Goal: Use online tool/utility: Use online tool/utility

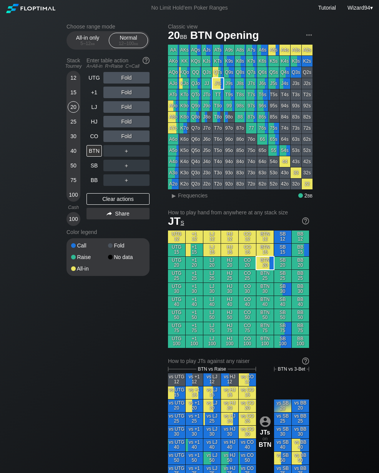
click at [70, 155] on div "40" at bounding box center [74, 151] width 12 height 12
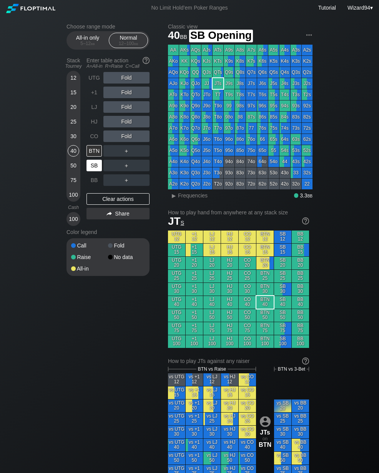
click at [92, 168] on div "SB" at bounding box center [94, 166] width 15 height 12
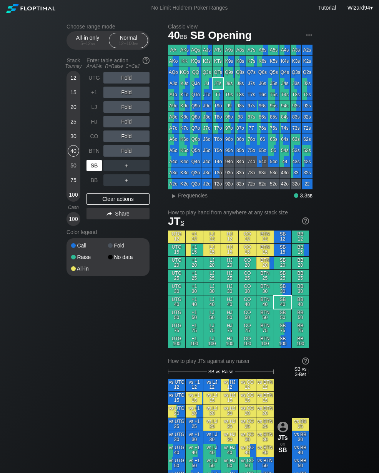
click at [68, 120] on div "25" at bounding box center [74, 123] width 12 height 15
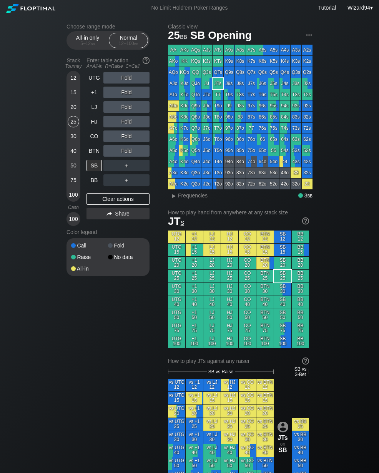
click at [87, 98] on div "+1" at bounding box center [94, 93] width 15 height 12
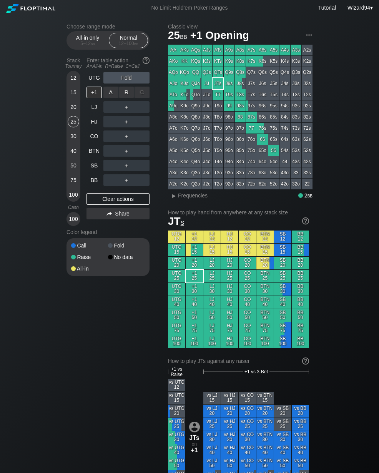
click at [124, 90] on div "R ✕" at bounding box center [126, 93] width 15 height 12
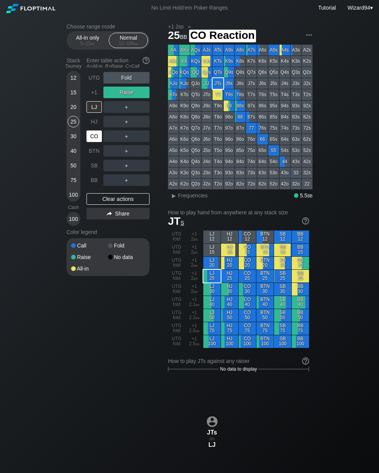
click at [93, 135] on div "CO" at bounding box center [94, 136] width 15 height 12
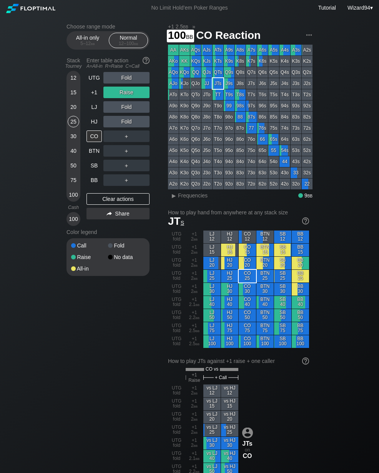
click at [71, 198] on div "100" at bounding box center [74, 195] width 12 height 12
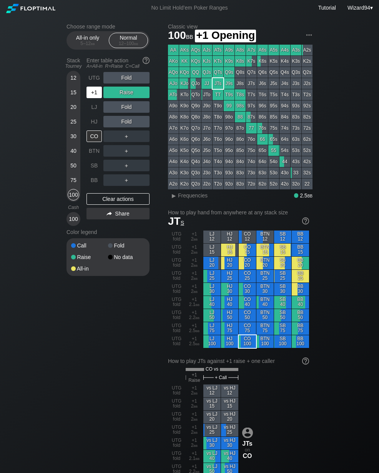
click at [94, 96] on div "+1" at bounding box center [94, 93] width 15 height 12
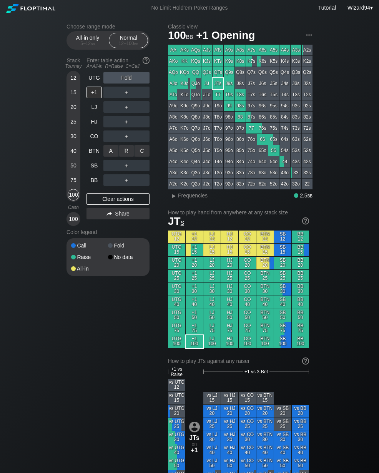
click at [122, 149] on div "R ✕" at bounding box center [126, 151] width 15 height 12
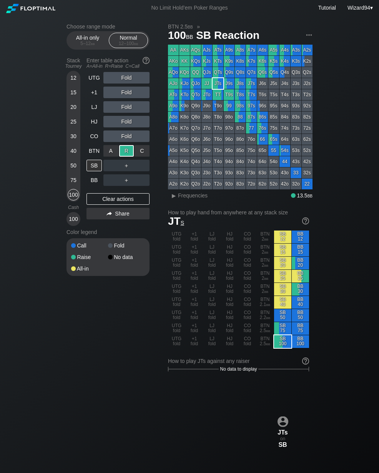
click at [97, 181] on div "BB" at bounding box center [94, 180] width 15 height 12
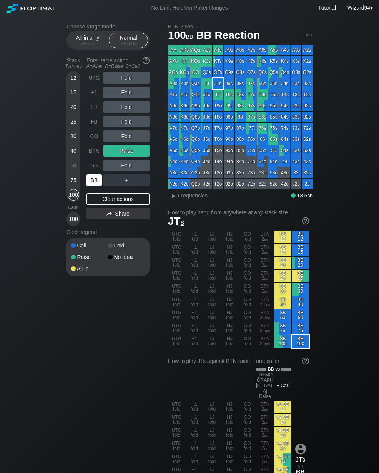
click at [72, 182] on div "75" at bounding box center [74, 180] width 12 height 12
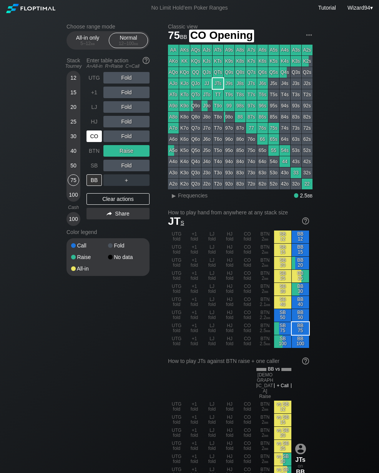
click at [94, 140] on div "CO" at bounding box center [94, 136] width 15 height 12
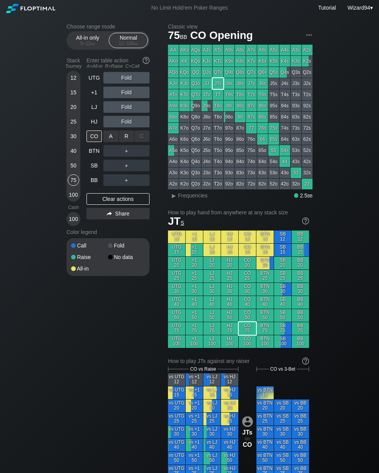
click at [125, 140] on div "R ✕" at bounding box center [126, 136] width 15 height 12
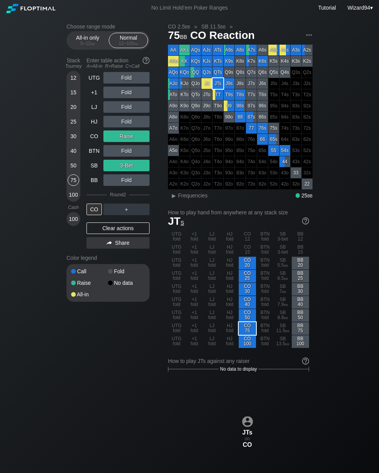
click at [67, 171] on div "12 15 20 25 30 40 50 75 100" at bounding box center [74, 136] width 14 height 131
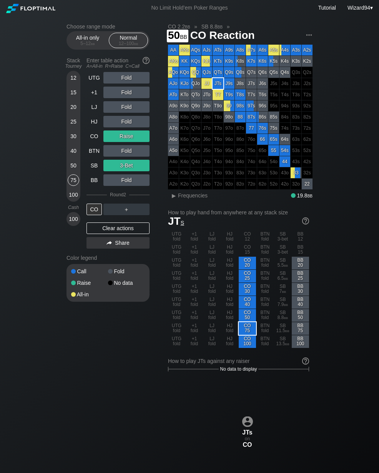
click at [72, 170] on div "50" at bounding box center [74, 166] width 12 height 12
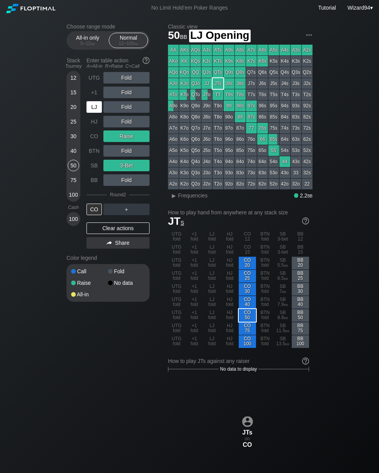
click at [94, 112] on div "LJ" at bounding box center [94, 107] width 15 height 12
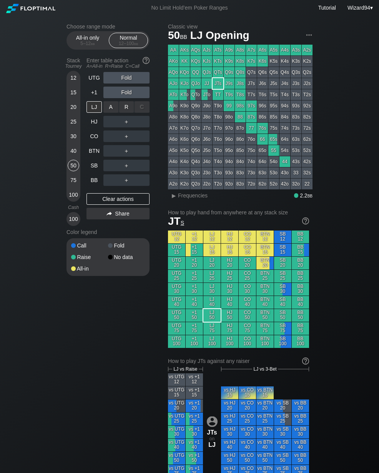
click at [129, 110] on div "R ✕" at bounding box center [126, 107] width 15 height 12
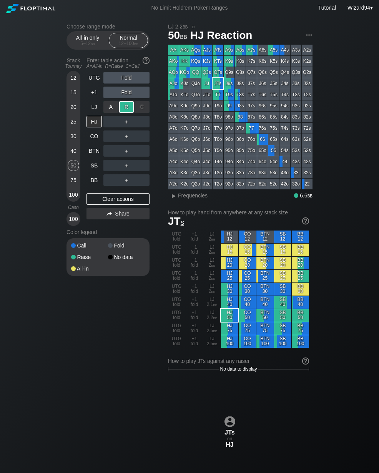
click at [151, 158] on div "Choose range mode All-in only 5 – 12 bb Normal 12 – 100 bb Stack Tourney Enter …" at bounding box center [114, 154] width 95 height 262
click at [145, 147] on div "A ✕ R ✕ C ✕ ＋" at bounding box center [127, 151] width 46 height 18
click at [142, 156] on div "C ✕" at bounding box center [142, 151] width 15 height 12
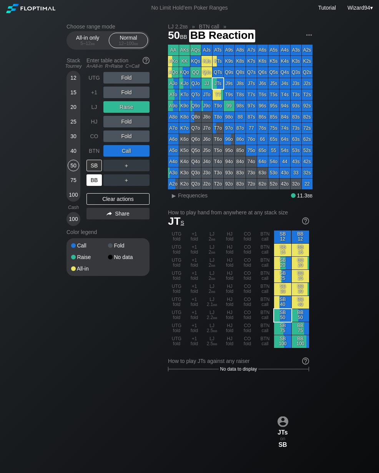
click at [89, 186] on div "BB" at bounding box center [94, 180] width 15 height 12
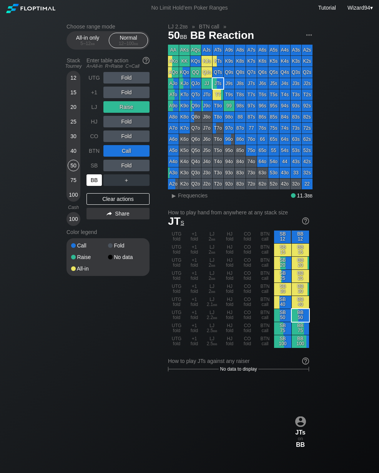
click at [93, 186] on div "BB" at bounding box center [94, 180] width 15 height 12
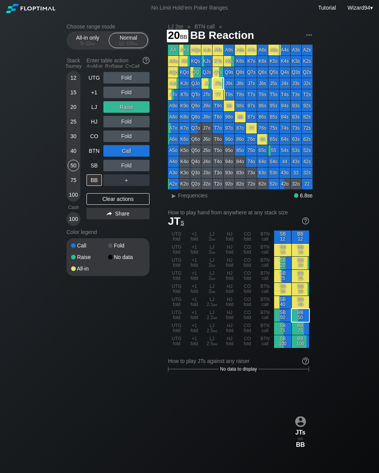
click at [69, 112] on div "20" at bounding box center [74, 107] width 12 height 12
click at [90, 95] on div "+1" at bounding box center [94, 93] width 15 height 12
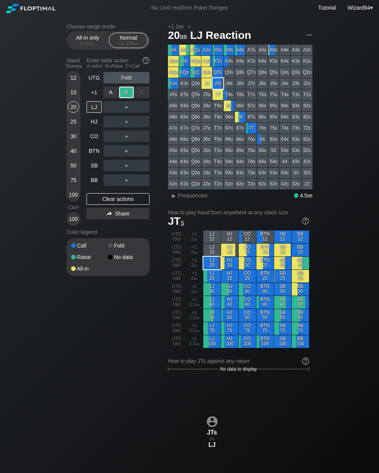
click at [88, 171] on div "SB" at bounding box center [94, 166] width 15 height 12
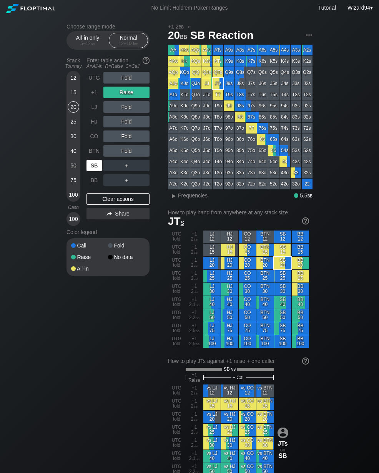
click at [91, 181] on div "BB" at bounding box center [94, 180] width 15 height 12
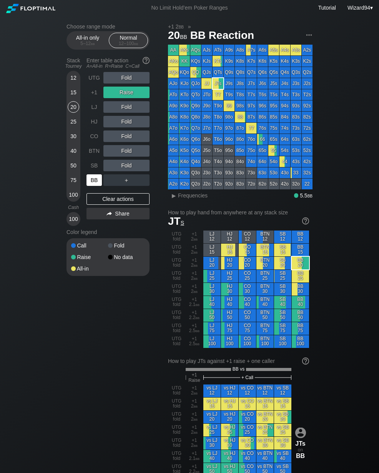
click at [90, 184] on div "BB" at bounding box center [94, 180] width 15 height 12
click at [72, 164] on div "50" at bounding box center [74, 166] width 12 height 12
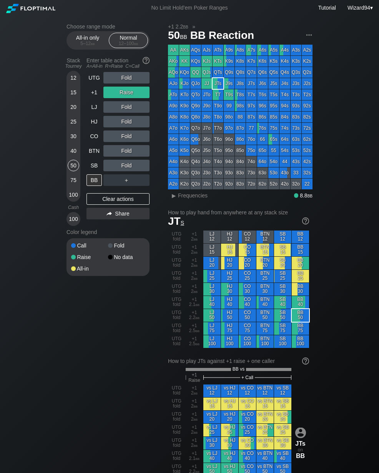
click at [88, 95] on div "+1" at bounding box center [94, 93] width 15 height 12
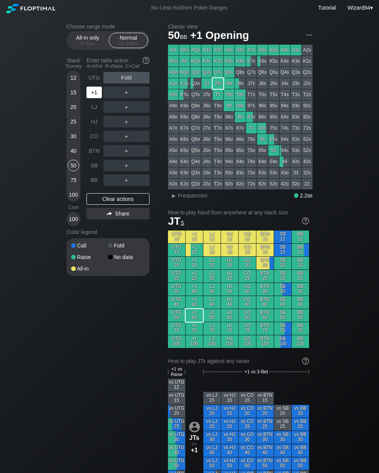
click at [99, 140] on div "CO" at bounding box center [94, 136] width 15 height 12
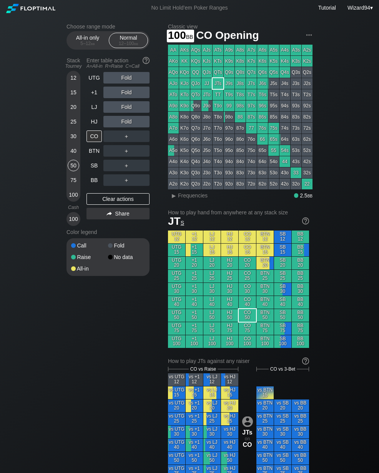
click at [73, 198] on div "100" at bounding box center [74, 195] width 12 height 12
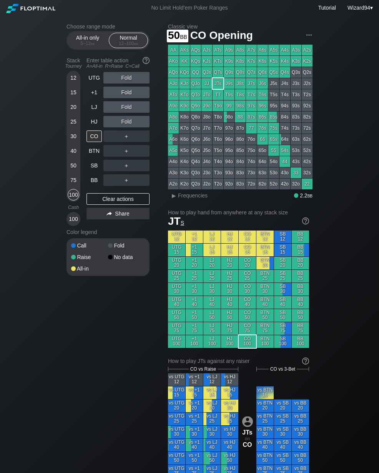
click at [72, 167] on div "50" at bounding box center [74, 166] width 12 height 12
click at [87, 82] on div "UTG" at bounding box center [94, 78] width 15 height 12
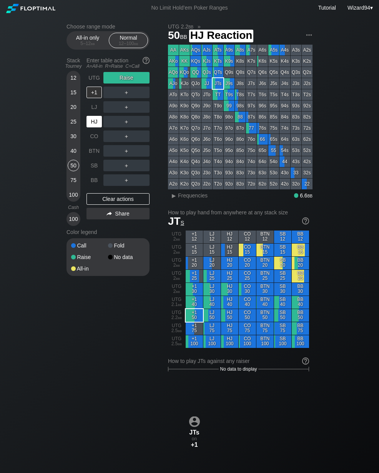
click at [97, 124] on div "HJ" at bounding box center [94, 122] width 15 height 12
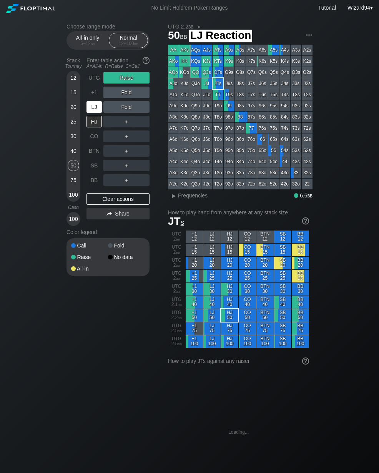
click at [95, 107] on div "LJ" at bounding box center [94, 107] width 15 height 12
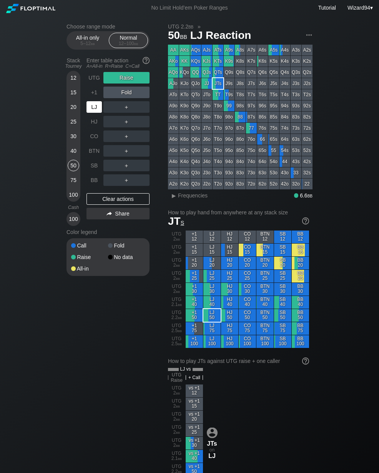
click at [69, 196] on div "100" at bounding box center [74, 195] width 12 height 12
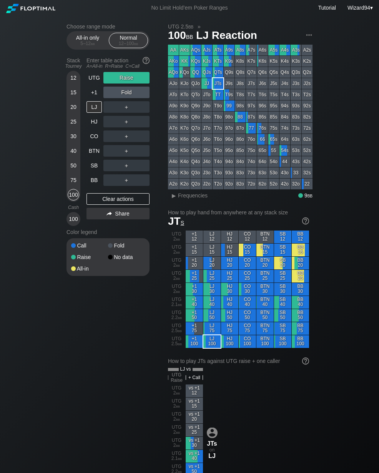
click at [95, 77] on div "UTG" at bounding box center [94, 78] width 15 height 12
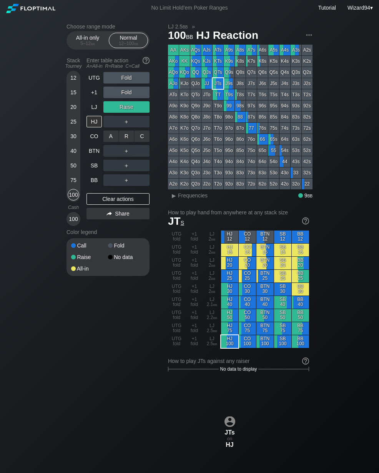
click at [140, 138] on div "C ✕" at bounding box center [142, 136] width 15 height 12
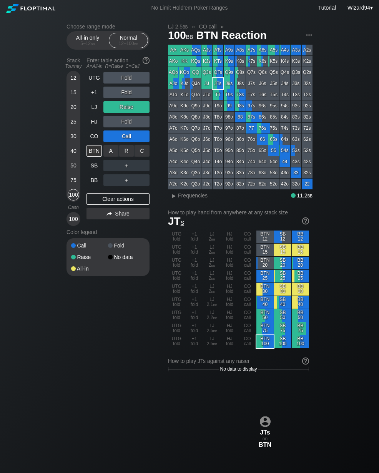
click at [125, 151] on div "R ✕" at bounding box center [126, 151] width 15 height 12
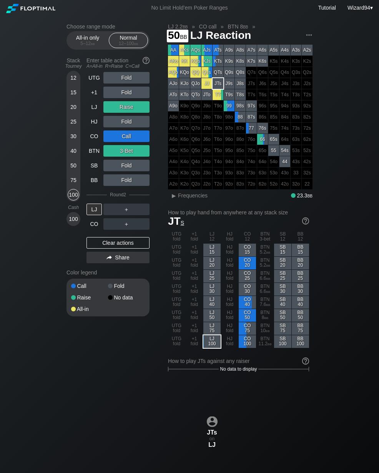
click at [70, 165] on div "50" at bounding box center [74, 166] width 12 height 12
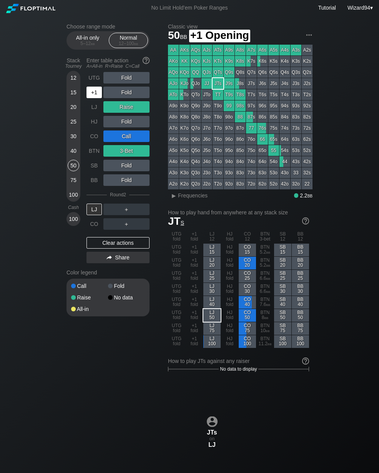
click at [95, 95] on div "+1" at bounding box center [94, 93] width 15 height 12
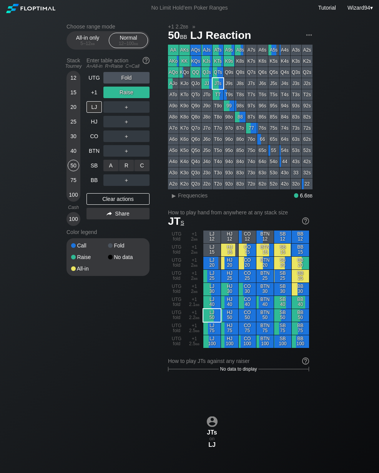
click at [128, 169] on div "R ✕" at bounding box center [126, 166] width 15 height 12
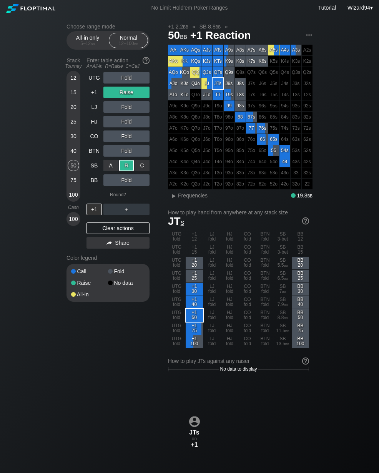
click at [72, 154] on div "40" at bounding box center [74, 151] width 12 height 12
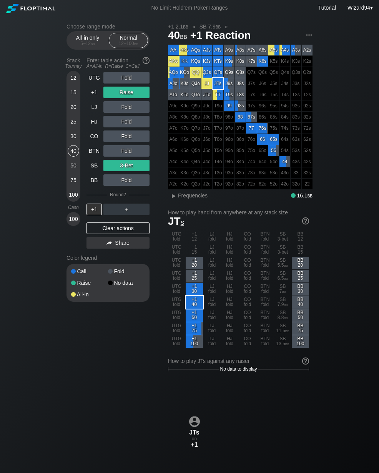
click at [96, 91] on div "+1" at bounding box center [94, 93] width 15 height 12
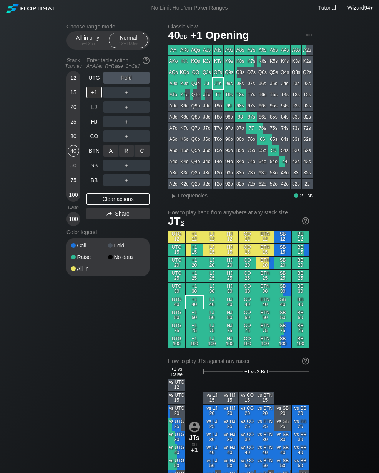
click at [127, 147] on div "A ✕ R ✕ C ✕ ＋" at bounding box center [127, 151] width 46 height 18
click at [127, 157] on div "R ✕" at bounding box center [126, 151] width 15 height 12
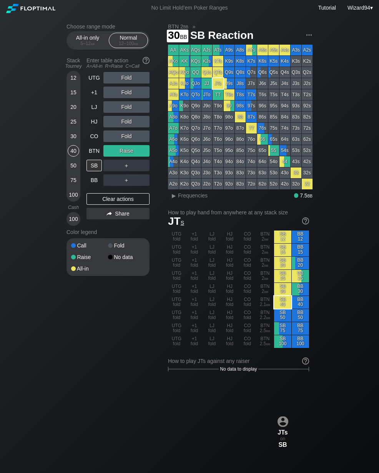
click at [76, 139] on div "30" at bounding box center [74, 136] width 12 height 12
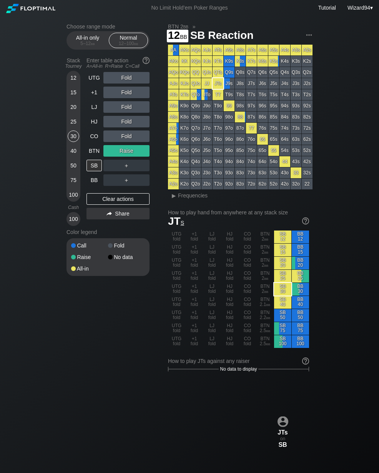
click at [76, 78] on div "12" at bounding box center [74, 78] width 12 height 12
click at [90, 119] on div "HJ" at bounding box center [94, 122] width 15 height 12
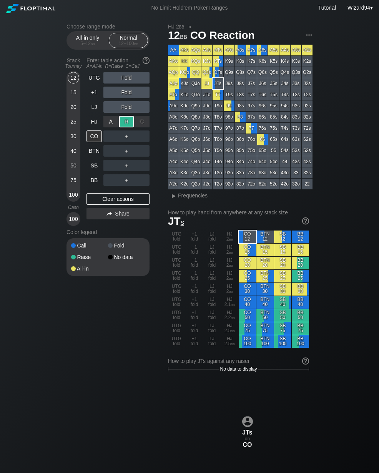
click at [92, 180] on div "BB" at bounding box center [94, 180] width 15 height 12
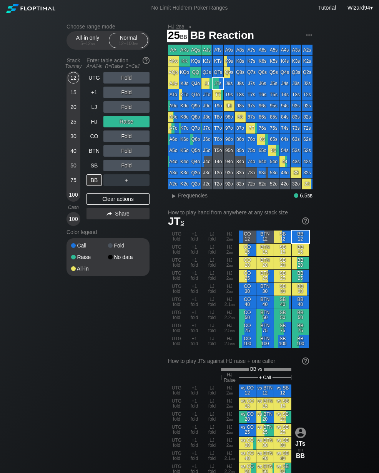
click at [68, 130] on div "25" at bounding box center [74, 123] width 12 height 15
click at [94, 171] on div "SB" at bounding box center [94, 166] width 15 height 12
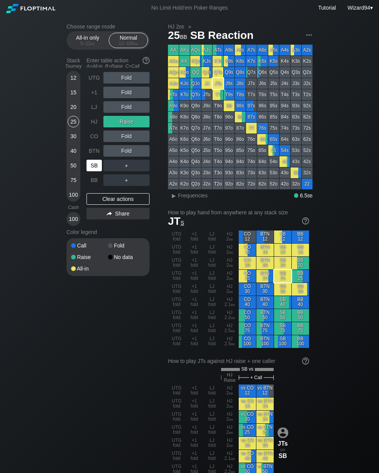
click at [68, 163] on div "50" at bounding box center [74, 167] width 12 height 15
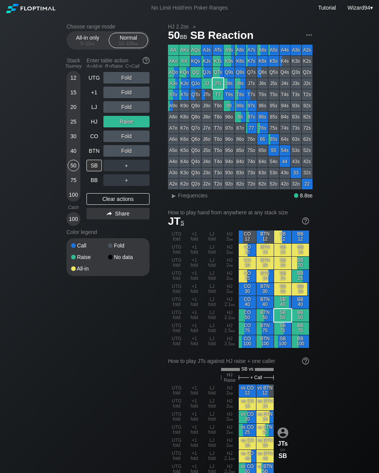
click at [92, 122] on div "HJ" at bounding box center [94, 122] width 15 height 12
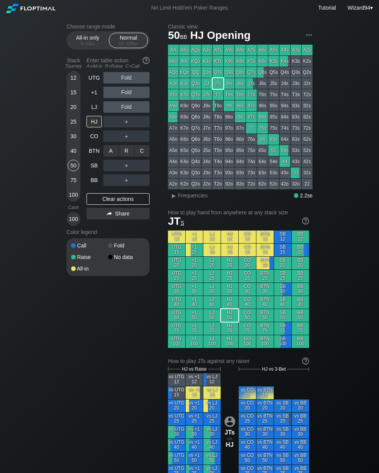
click at [124, 155] on div "R ✕" at bounding box center [126, 151] width 15 height 12
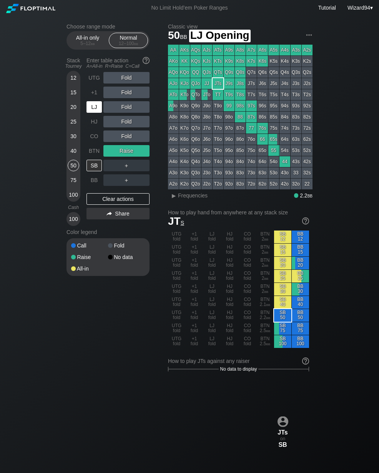
click at [90, 112] on div "LJ" at bounding box center [94, 107] width 15 height 12
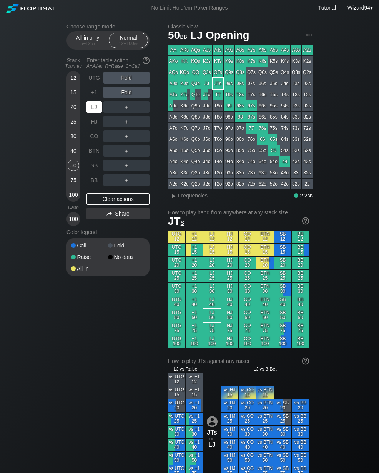
click at [90, 113] on div "LJ" at bounding box center [94, 107] width 15 height 12
click at [91, 84] on div "UTG" at bounding box center [94, 78] width 15 height 12
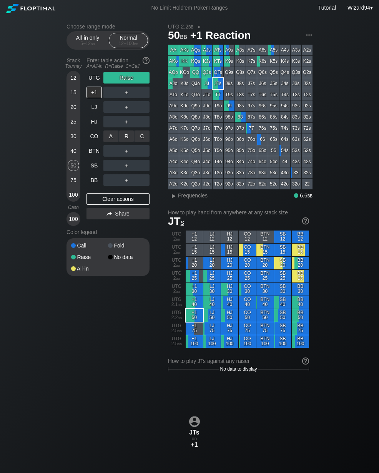
click at [143, 137] on div "C ✕" at bounding box center [142, 136] width 15 height 12
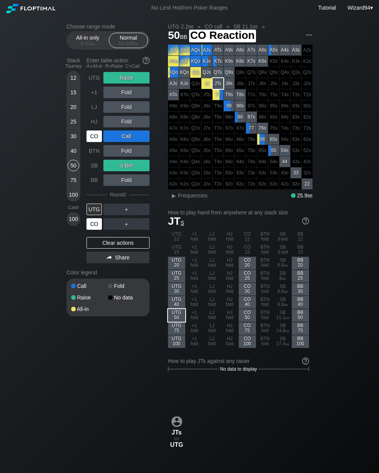
click at [96, 230] on div "CO" at bounding box center [94, 224] width 15 height 12
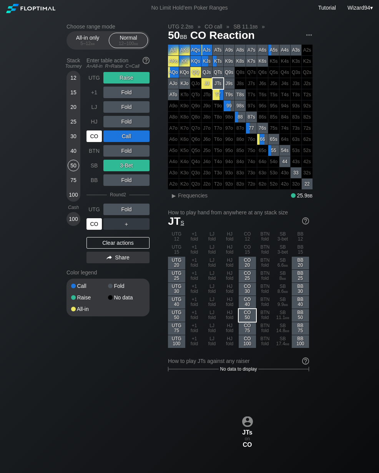
click at [78, 183] on div "75" at bounding box center [74, 180] width 12 height 12
click at [74, 168] on div "50" at bounding box center [74, 166] width 12 height 12
click at [72, 157] on div "40" at bounding box center [74, 151] width 12 height 12
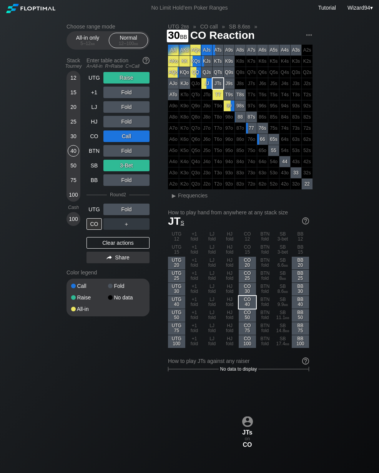
click at [73, 142] on div "30" at bounding box center [74, 136] width 12 height 12
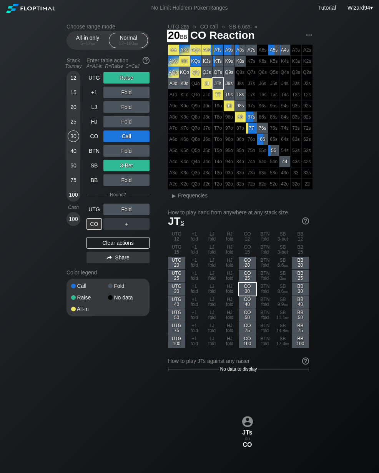
click at [73, 104] on div "20" at bounding box center [74, 107] width 12 height 12
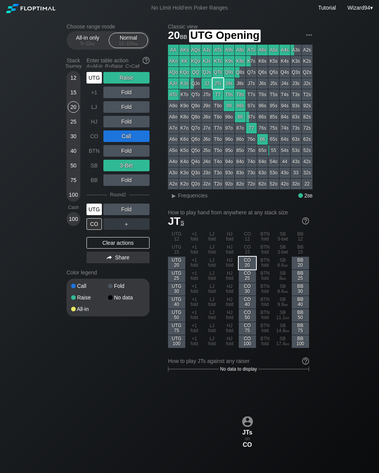
click at [94, 82] on div "UTG" at bounding box center [94, 78] width 15 height 12
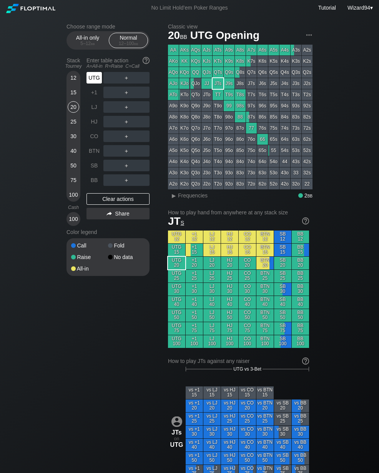
click at [94, 83] on div "UTG" at bounding box center [94, 78] width 15 height 12
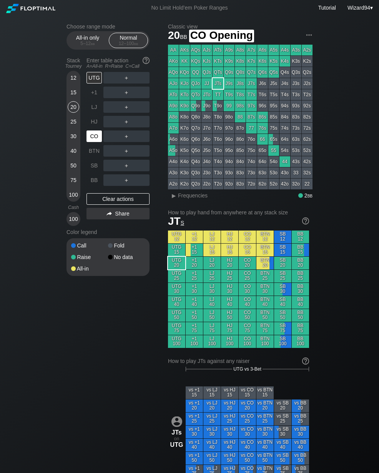
click at [95, 140] on div "CO" at bounding box center [94, 136] width 15 height 12
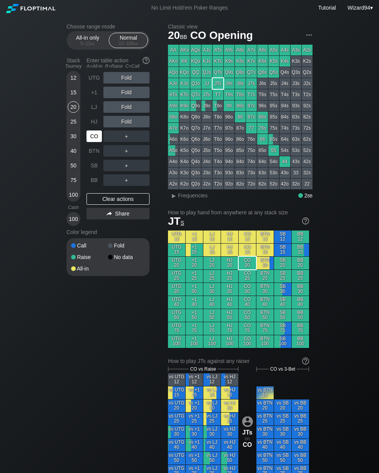
click at [91, 42] on div "All-in only 5 – 12 bb" at bounding box center [87, 40] width 35 height 15
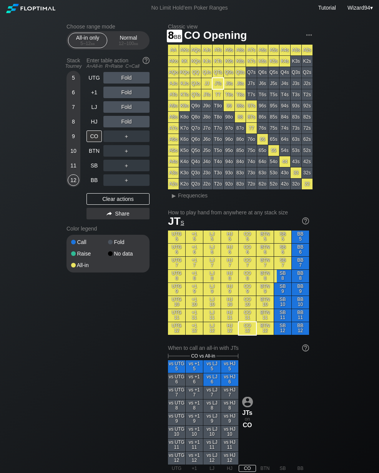
click at [75, 127] on div "8" at bounding box center [74, 122] width 12 height 12
click at [98, 113] on div "LJ" at bounding box center [94, 107] width 15 height 12
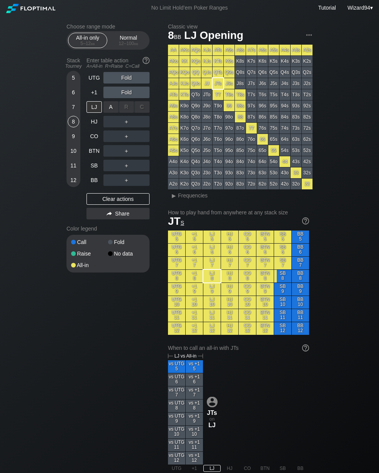
click at [114, 112] on div "A ✕" at bounding box center [111, 107] width 15 height 12
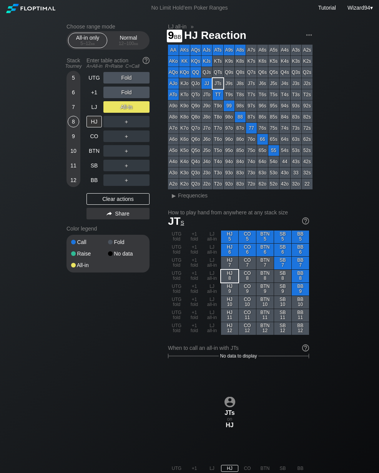
click at [77, 137] on div "9" at bounding box center [74, 136] width 12 height 12
click at [124, 59] on div "Enter table action A=All-in R=Raise C=Call" at bounding box center [118, 63] width 63 height 18
click at [125, 44] on div "12 – 100 bb" at bounding box center [128, 43] width 32 height 5
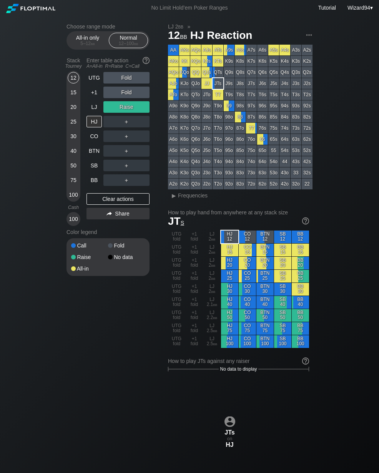
click at [55, 175] on div "Choose range mode All-in only 5 – 12 bb Normal 12 – 100 bb Stack Tourney Enter …" at bounding box center [189, 456] width 379 height 880
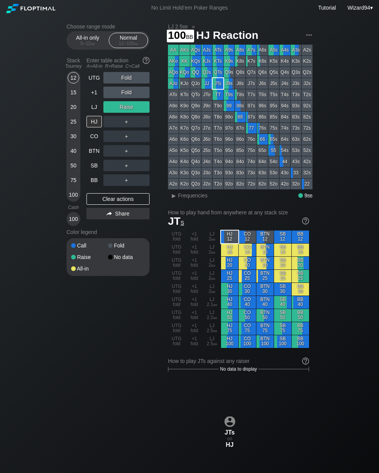
click at [71, 200] on div "100" at bounding box center [74, 195] width 12 height 12
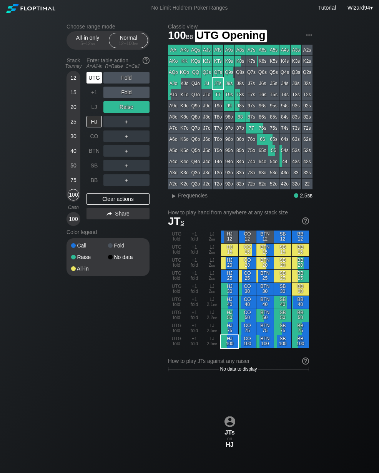
click at [95, 80] on div "UTG" at bounding box center [94, 78] width 15 height 12
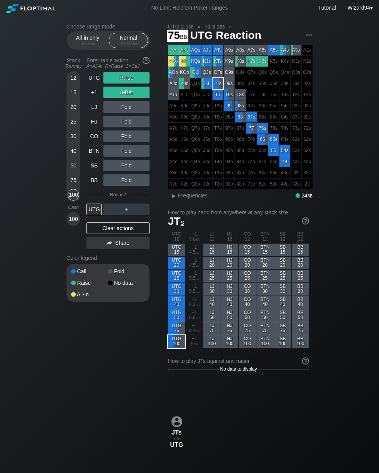
click at [72, 186] on div "75" at bounding box center [74, 180] width 12 height 12
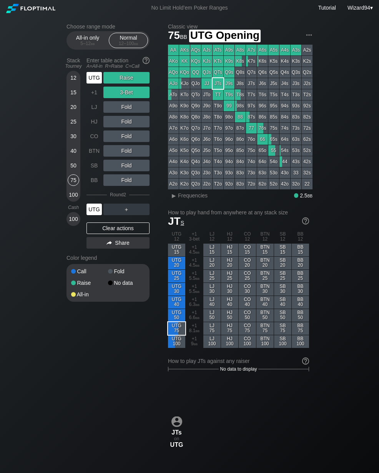
click at [90, 83] on div "UTG" at bounding box center [94, 78] width 15 height 12
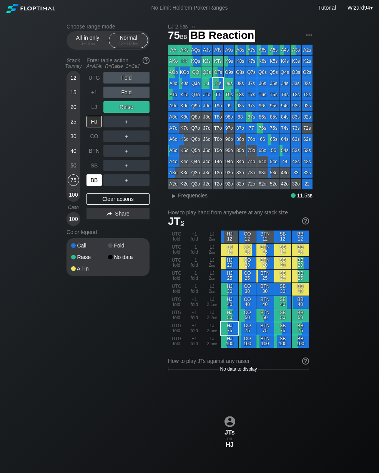
click at [93, 181] on div "BB" at bounding box center [94, 180] width 15 height 12
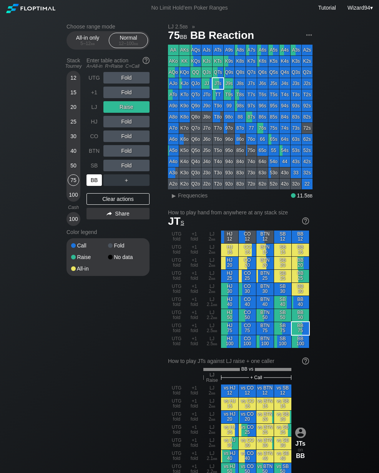
click at [72, 171] on div "50" at bounding box center [74, 166] width 12 height 12
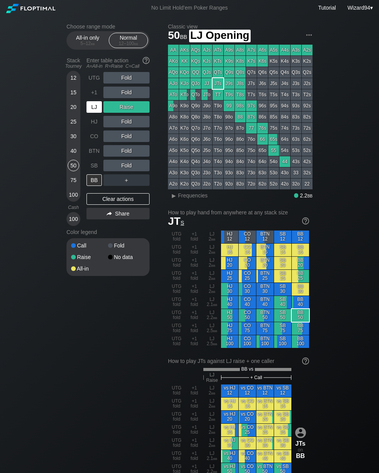
click at [90, 109] on div "LJ" at bounding box center [94, 107] width 15 height 12
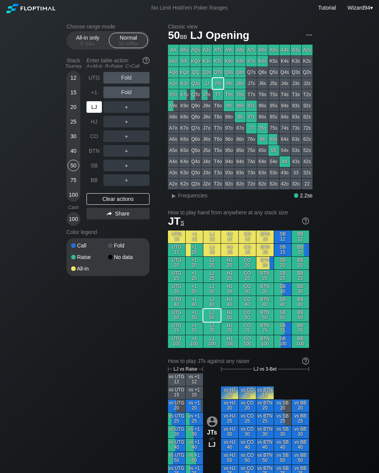
click at [94, 171] on div "SB" at bounding box center [94, 166] width 15 height 12
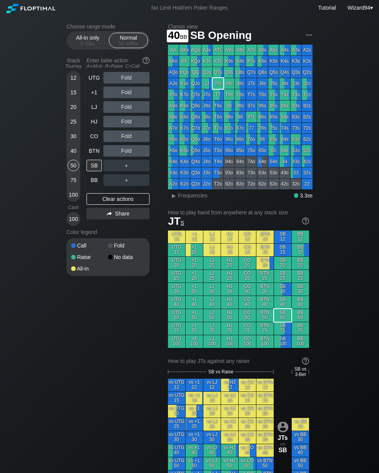
click at [70, 156] on div "40" at bounding box center [74, 151] width 12 height 12
click at [141, 167] on div "C ✕" at bounding box center [142, 166] width 15 height 12
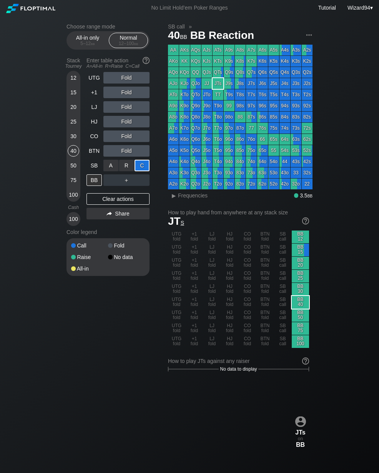
click at [73, 185] on div "75" at bounding box center [74, 180] width 12 height 12
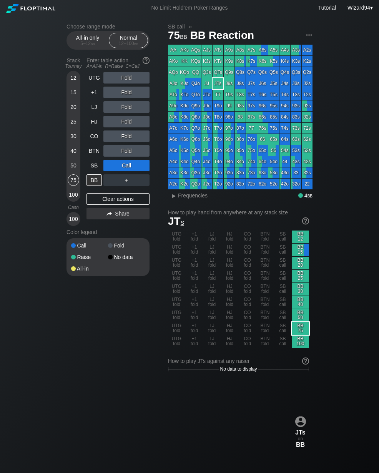
click at [92, 141] on div "CO" at bounding box center [94, 136] width 15 height 12
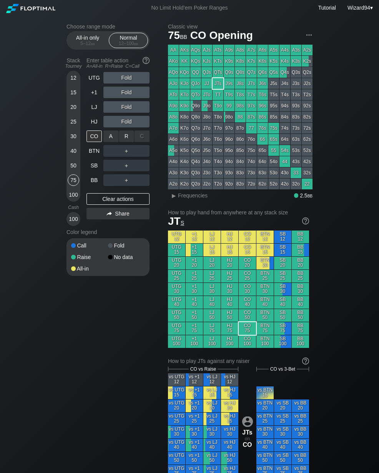
click at [129, 136] on div "R ✕" at bounding box center [126, 136] width 15 height 12
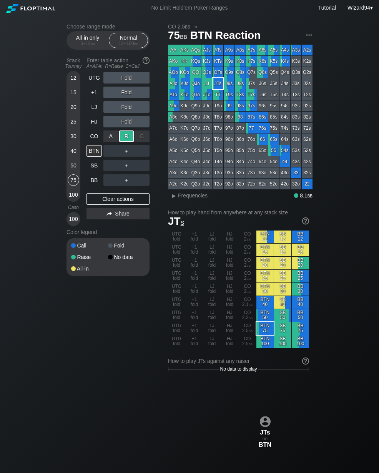
click at [97, 169] on div "SB" at bounding box center [94, 166] width 15 height 12
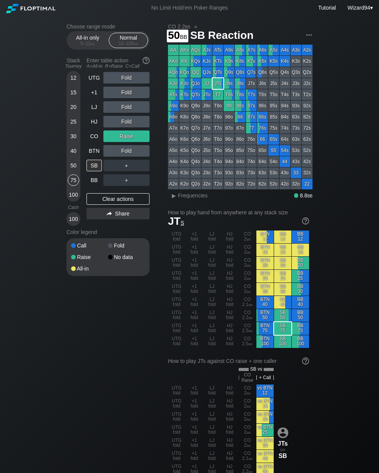
click at [73, 164] on div "50" at bounding box center [74, 166] width 12 height 12
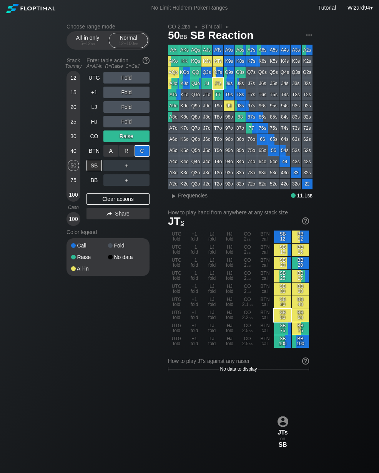
click at [94, 186] on div "BB" at bounding box center [94, 180] width 15 height 12
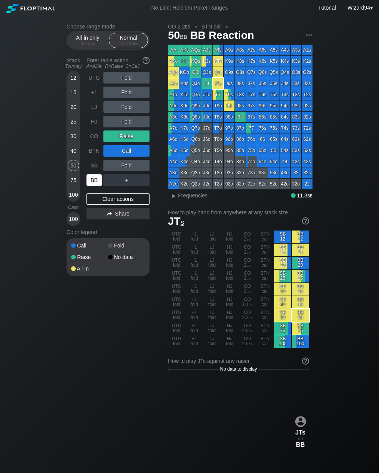
click at [72, 157] on div "40" at bounding box center [74, 151] width 12 height 12
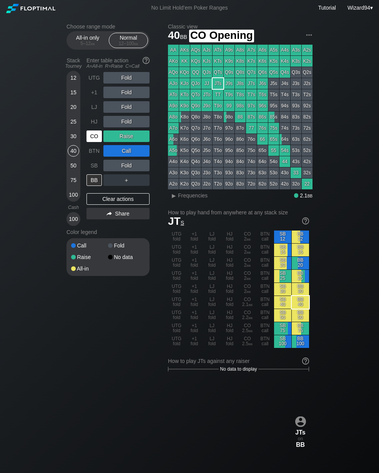
click at [94, 135] on div "CO" at bounding box center [94, 136] width 15 height 12
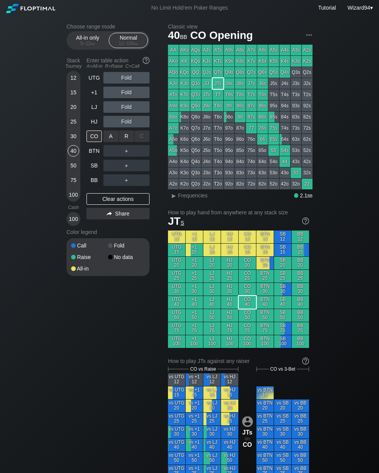
click at [124, 141] on div "R ✕" at bounding box center [126, 136] width 15 height 12
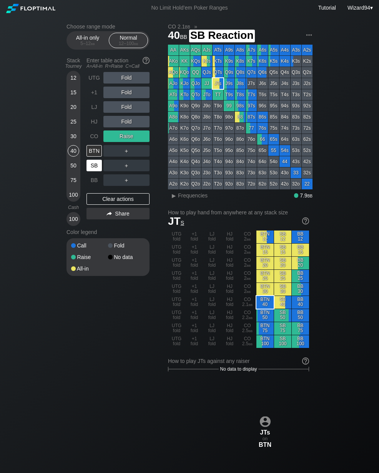
click at [94, 167] on div "SB" at bounding box center [94, 166] width 15 height 12
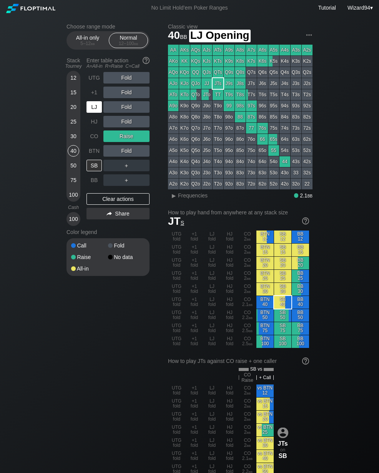
click at [96, 113] on div "LJ" at bounding box center [94, 107] width 15 height 12
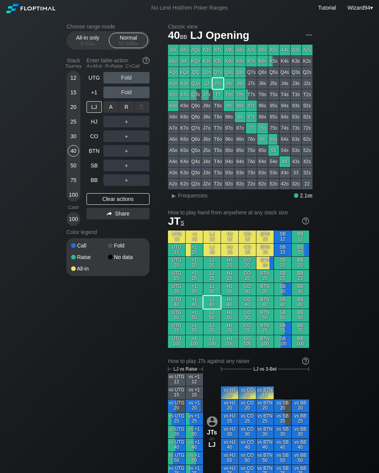
click at [125, 113] on div "R ✕" at bounding box center [126, 107] width 15 height 12
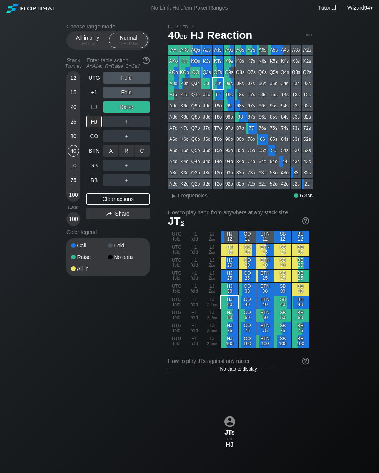
click at [126, 156] on div "R ✕" at bounding box center [126, 151] width 15 height 12
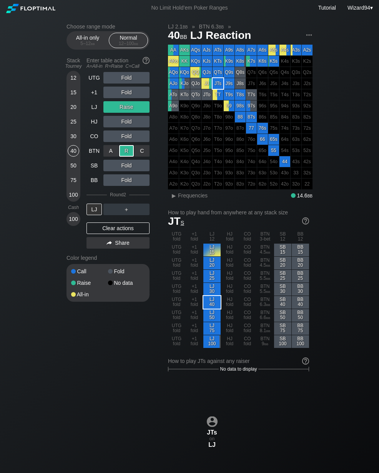
click at [97, 154] on div "BTN" at bounding box center [94, 151] width 15 height 12
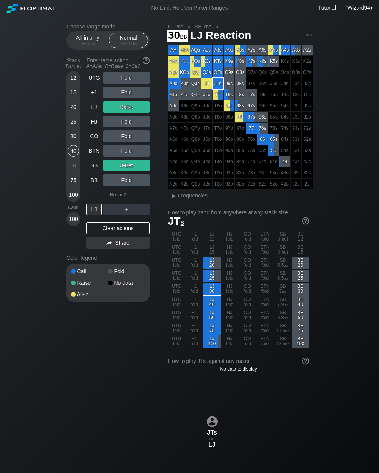
click at [72, 142] on div "30" at bounding box center [74, 136] width 12 height 12
click at [95, 171] on div "SB" at bounding box center [94, 166] width 15 height 12
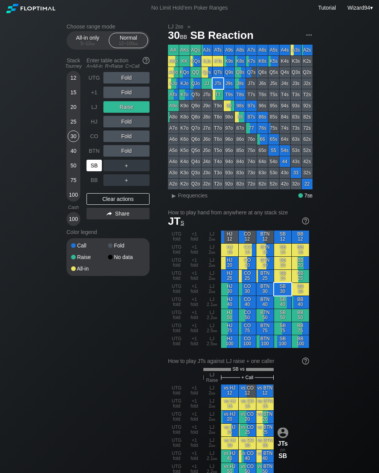
click at [94, 182] on div "BB" at bounding box center [94, 180] width 15 height 12
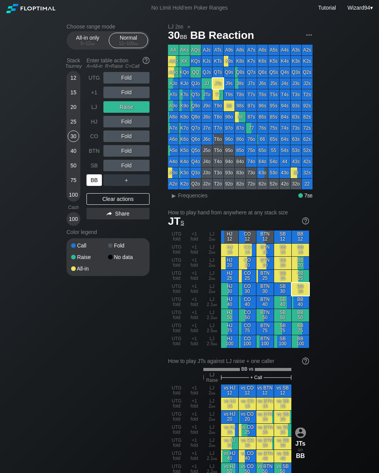
click at [74, 130] on div "25" at bounding box center [74, 123] width 12 height 15
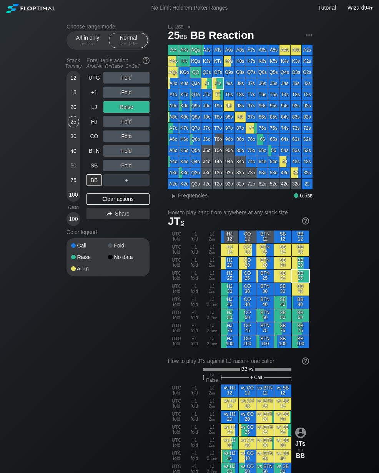
click at [95, 97] on div "+1" at bounding box center [94, 93] width 15 height 12
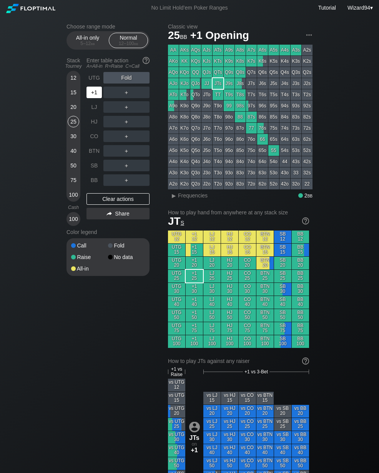
click at [94, 93] on div "+1" at bounding box center [94, 93] width 15 height 12
click at [126, 97] on div "R ✕" at bounding box center [126, 93] width 15 height 12
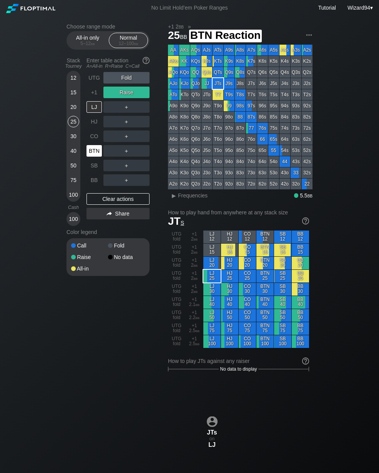
click at [95, 152] on div "BTN" at bounding box center [94, 151] width 15 height 12
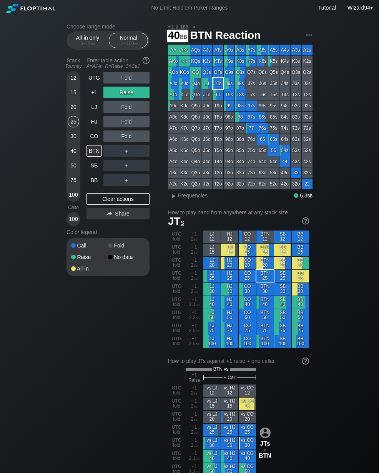
click at [71, 151] on div "40" at bounding box center [74, 151] width 12 height 12
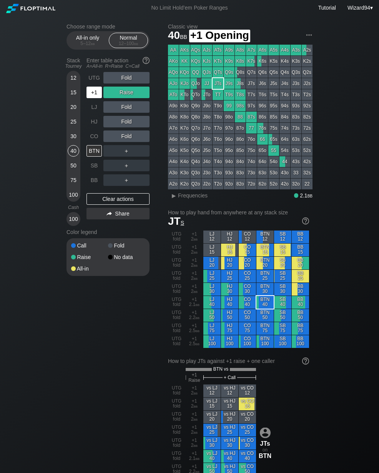
click at [93, 97] on div "+1" at bounding box center [94, 93] width 15 height 12
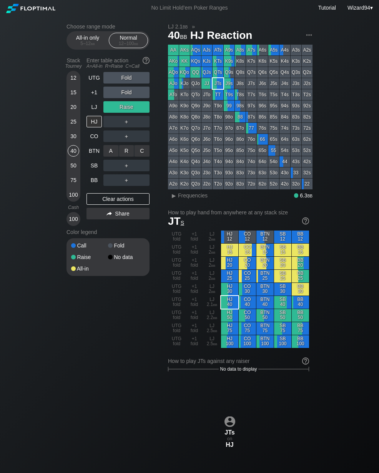
click at [125, 157] on div "R ✕" at bounding box center [126, 151] width 15 height 12
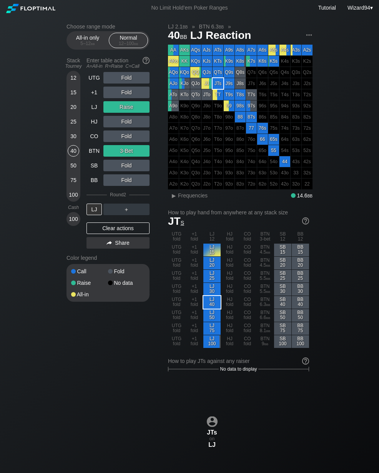
click at [84, 110] on div "Stack Tourney Enter table action A=All-in R=Raise C=Call [PHONE_NUMBER] [PHONE_…" at bounding box center [108, 152] width 83 height 197
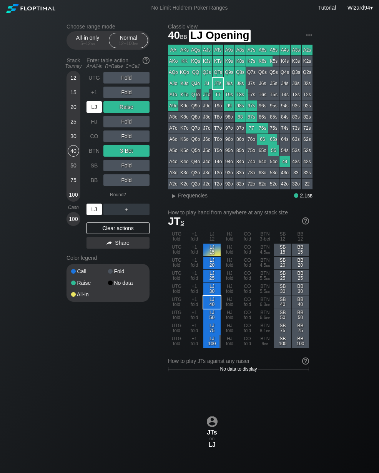
click at [95, 109] on div "LJ" at bounding box center [94, 107] width 15 height 12
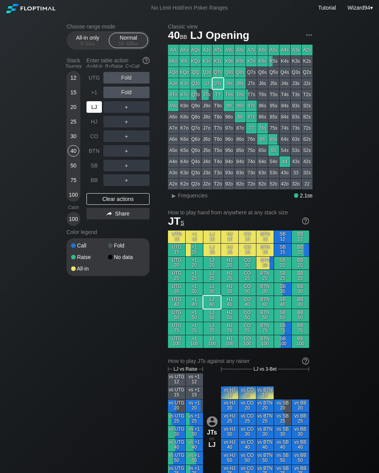
click at [89, 169] on div "SB" at bounding box center [94, 166] width 15 height 12
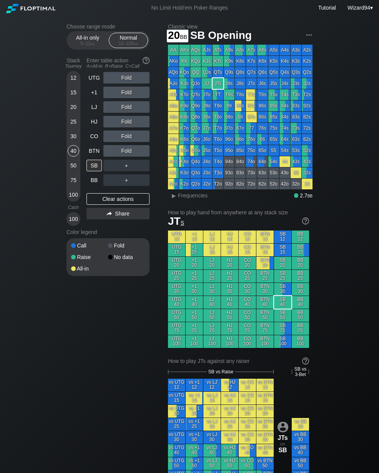
click at [73, 113] on div "20" at bounding box center [74, 107] width 12 height 12
click at [91, 105] on div "LJ" at bounding box center [94, 107] width 15 height 12
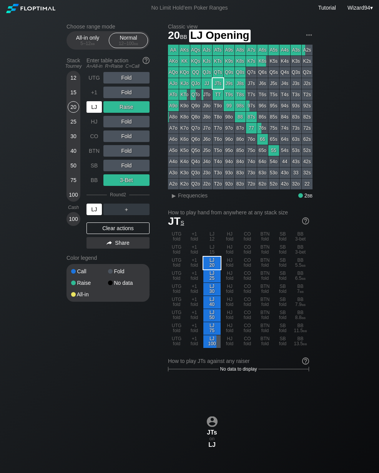
click at [90, 112] on div "LJ" at bounding box center [94, 107] width 15 height 12
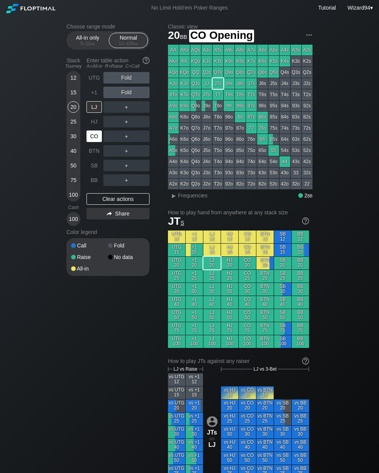
click at [92, 139] on div "CO" at bounding box center [94, 136] width 15 height 12
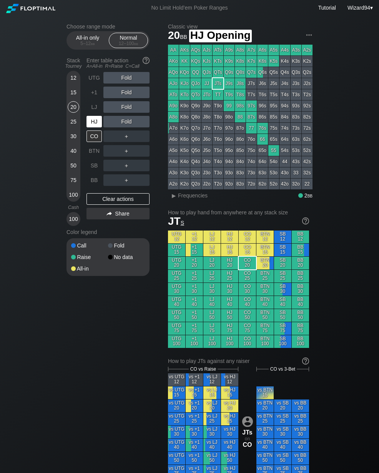
click at [88, 122] on div "HJ" at bounding box center [94, 122] width 15 height 12
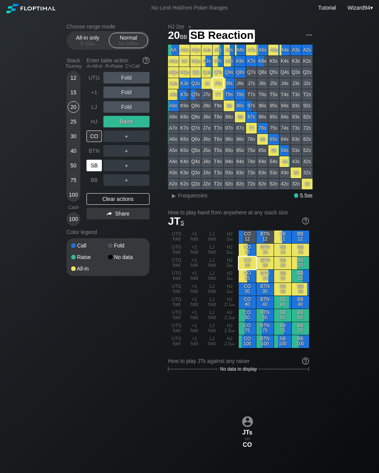
click at [92, 165] on div "SB" at bounding box center [94, 166] width 15 height 12
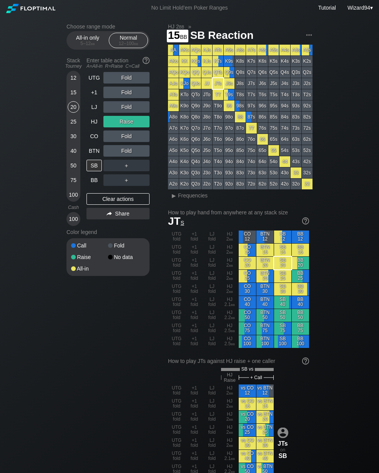
click at [71, 101] on div "15" at bounding box center [74, 94] width 12 height 15
click at [95, 122] on div "HJ" at bounding box center [94, 122] width 15 height 12
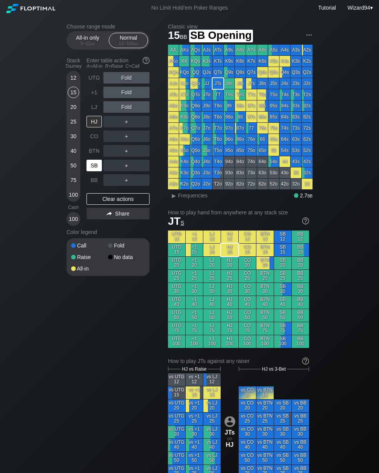
click at [92, 167] on div "SB" at bounding box center [94, 166] width 15 height 12
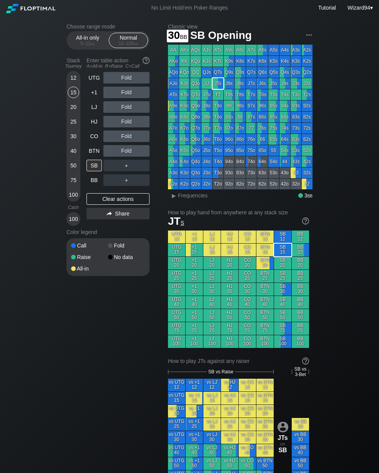
click at [72, 142] on div "30" at bounding box center [74, 136] width 12 height 12
click at [93, 113] on div "LJ" at bounding box center [94, 107] width 15 height 12
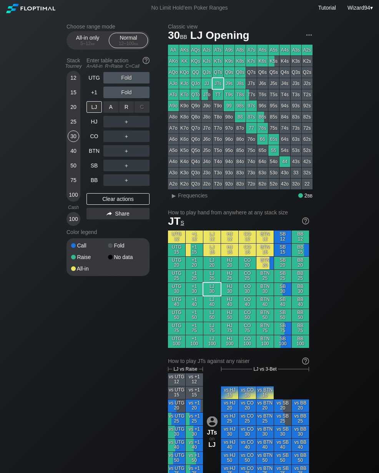
click at [124, 112] on div "R ✕" at bounding box center [126, 107] width 15 height 12
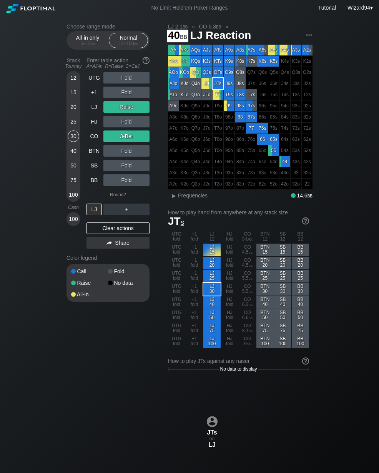
click at [74, 157] on div "40" at bounding box center [74, 151] width 12 height 12
click at [90, 109] on div "LJ" at bounding box center [94, 107] width 15 height 12
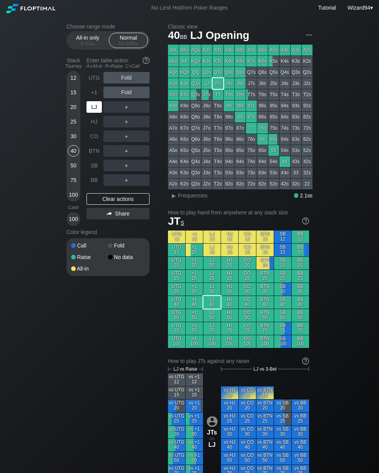
click at [97, 170] on div "SB" at bounding box center [94, 166] width 15 height 12
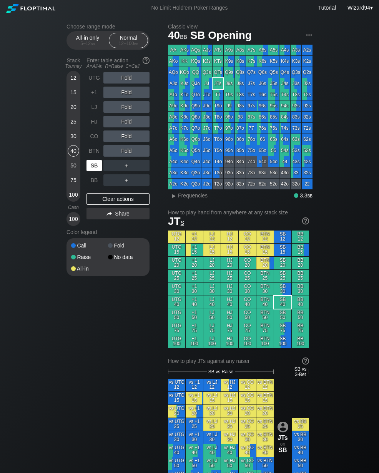
click at [92, 122] on div "HJ" at bounding box center [94, 122] width 15 height 12
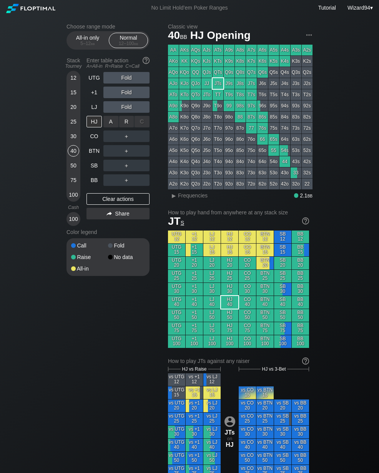
click at [120, 125] on div "R ✕" at bounding box center [126, 122] width 15 height 12
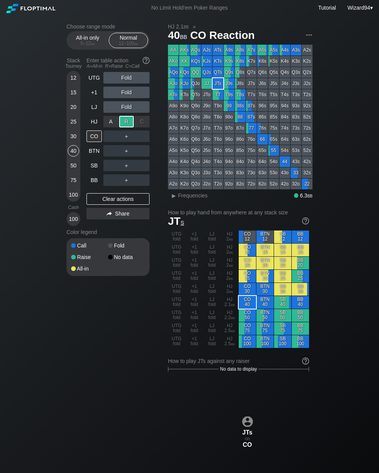
click at [93, 157] on div "BTN" at bounding box center [94, 151] width 15 height 12
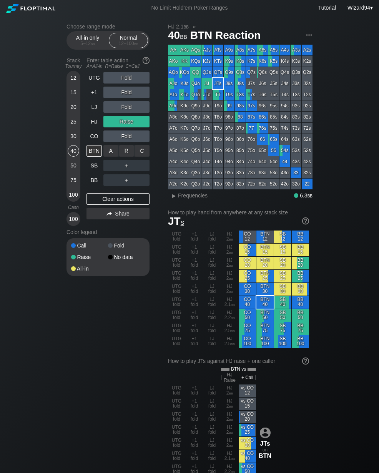
click at [148, 156] on div "C ✕" at bounding box center [142, 151] width 15 height 12
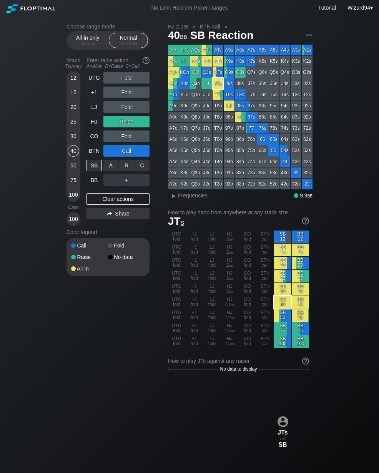
click at [108, 168] on div "A ✕" at bounding box center [111, 166] width 15 height 12
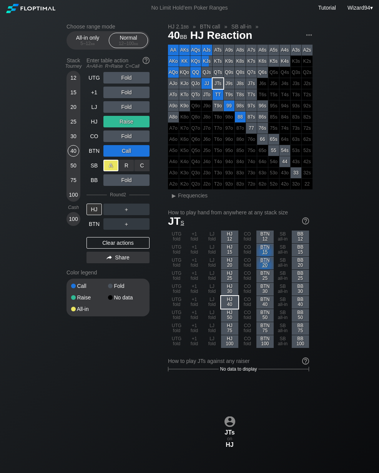
click at [95, 230] on div "BTN" at bounding box center [94, 224] width 15 height 12
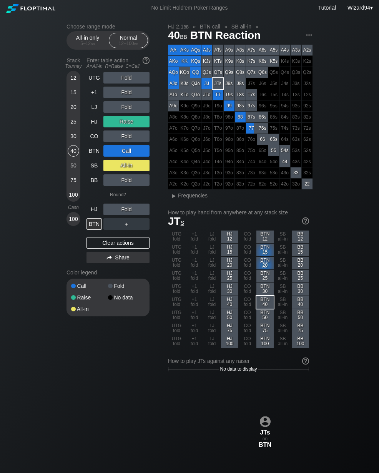
click at [58, 469] on div "Choose range mode All-in only 5 – 12 bb Normal 12 – 100 bb Stack Tourney Enter …" at bounding box center [189, 456] width 379 height 880
click at [71, 137] on div "30" at bounding box center [74, 136] width 12 height 12
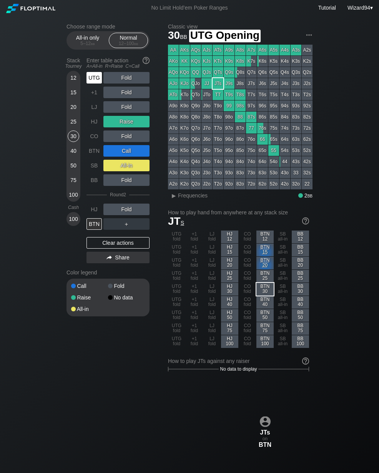
click at [92, 83] on div "UTG" at bounding box center [94, 78] width 15 height 12
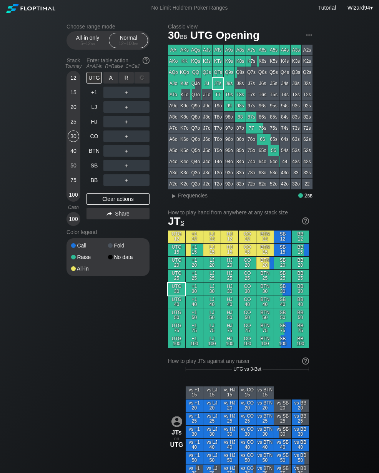
click at [130, 83] on div "R ✕" at bounding box center [126, 78] width 15 height 12
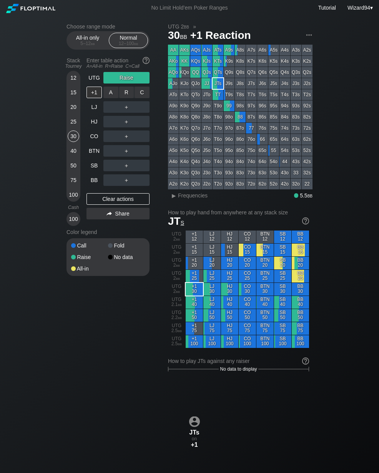
click at [121, 95] on div "R ✕" at bounding box center [126, 93] width 15 height 12
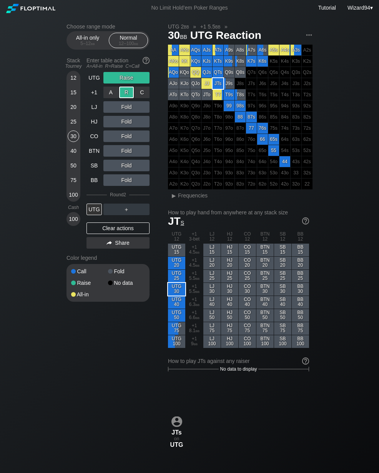
click at [75, 171] on div "50" at bounding box center [74, 166] width 12 height 12
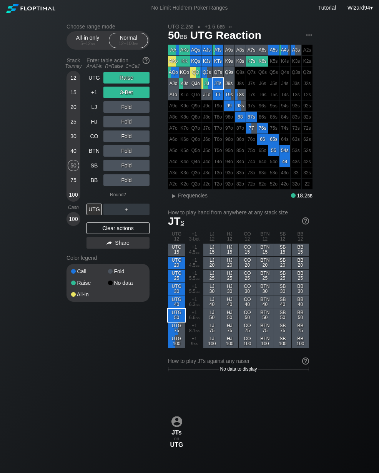
click at [94, 98] on div "+1" at bounding box center [94, 93] width 15 height 12
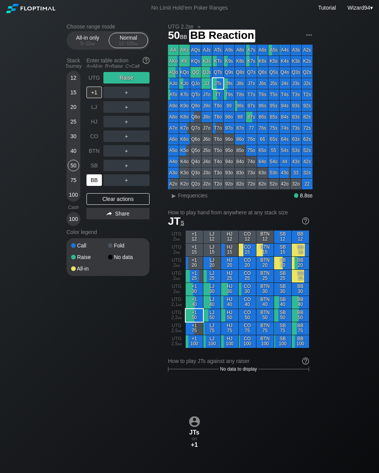
click at [94, 184] on div "BB" at bounding box center [94, 180] width 15 height 12
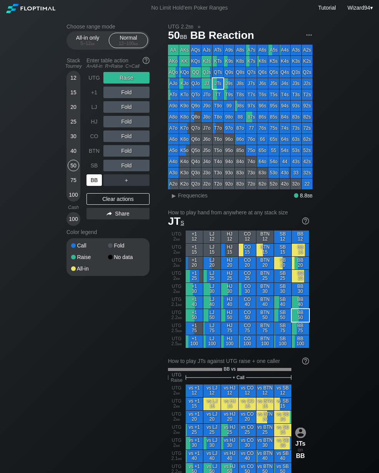
click at [74, 183] on div "75" at bounding box center [74, 180] width 12 height 12
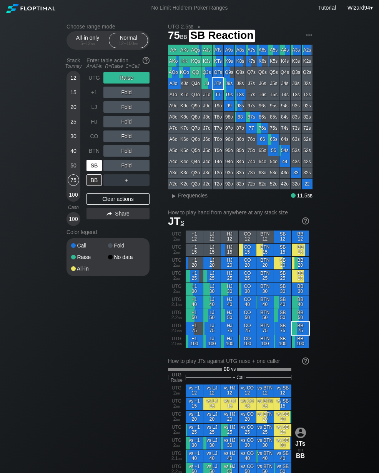
click at [89, 169] on div "SB" at bounding box center [94, 166] width 15 height 12
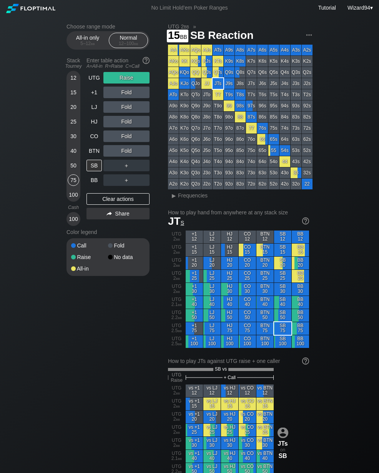
click at [71, 97] on div "15" at bounding box center [74, 93] width 12 height 12
click at [90, 77] on div "UTG" at bounding box center [94, 78] width 15 height 12
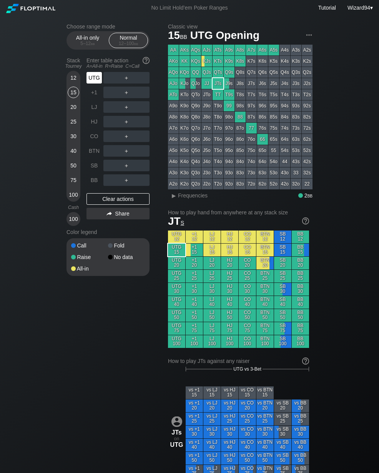
click at [90, 77] on div "UTG" at bounding box center [94, 78] width 15 height 12
click at [125, 113] on div "R ✕" at bounding box center [126, 107] width 15 height 12
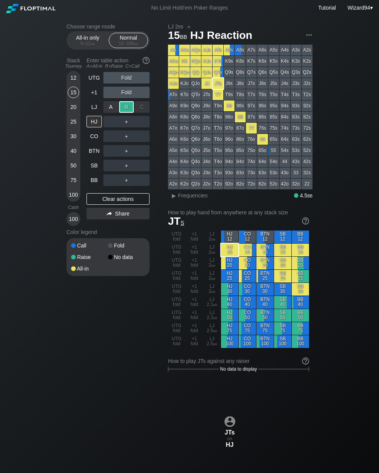
click at [99, 138] on div "CO" at bounding box center [94, 136] width 15 height 12
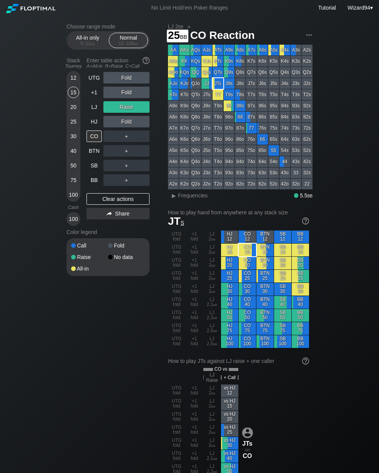
click at [71, 124] on div "25" at bounding box center [74, 122] width 12 height 12
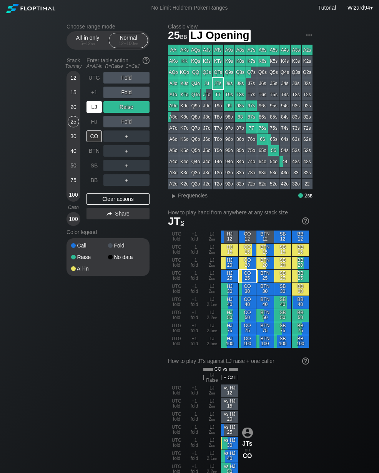
click at [96, 103] on div "LJ" at bounding box center [95, 107] width 17 height 15
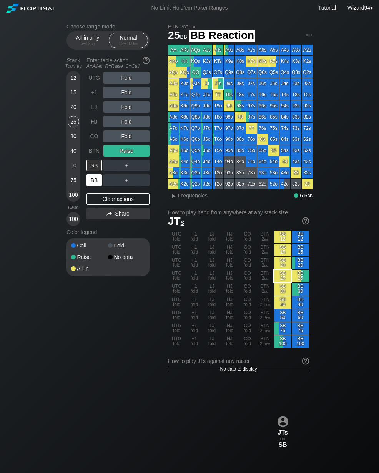
click at [94, 186] on div "BB" at bounding box center [94, 180] width 15 height 12
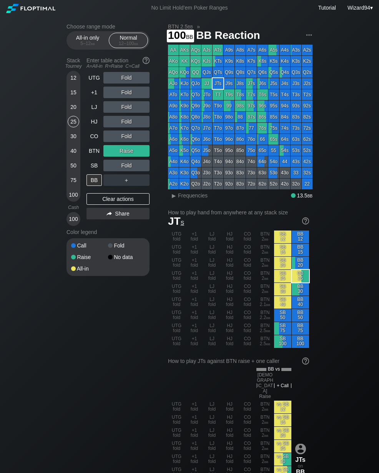
click at [71, 200] on div "100" at bounding box center [74, 195] width 12 height 12
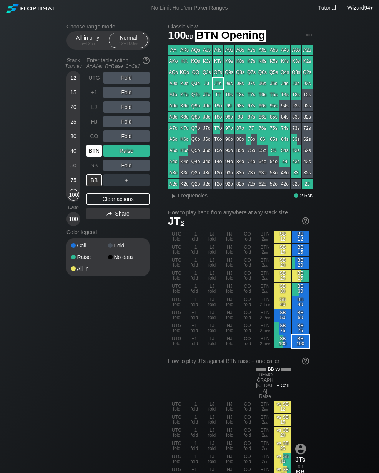
click at [91, 157] on div "BTN" at bounding box center [94, 151] width 15 height 12
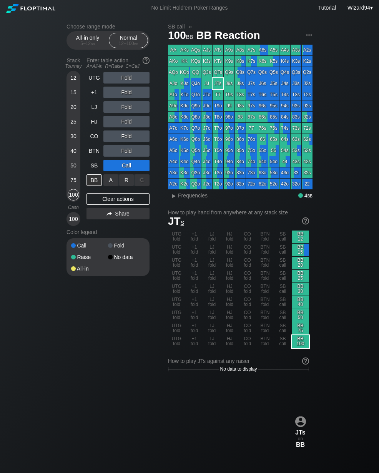
click at [124, 184] on div "R ✕" at bounding box center [126, 180] width 15 height 12
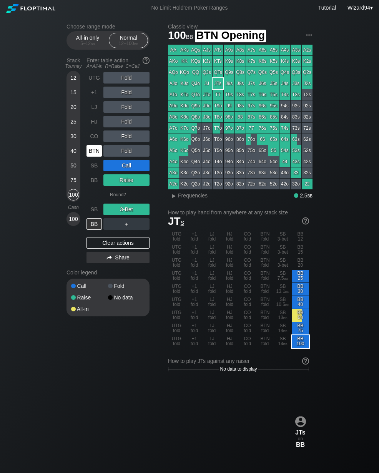
click at [96, 154] on div "BTN" at bounding box center [94, 151] width 15 height 12
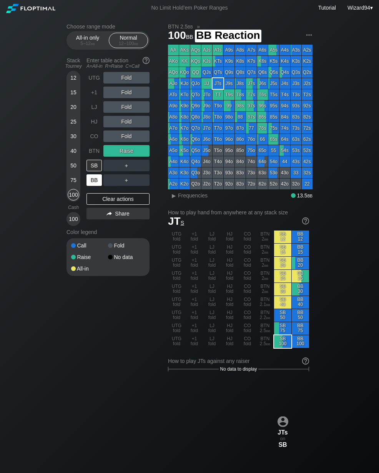
click at [92, 184] on div "BB" at bounding box center [94, 180] width 15 height 12
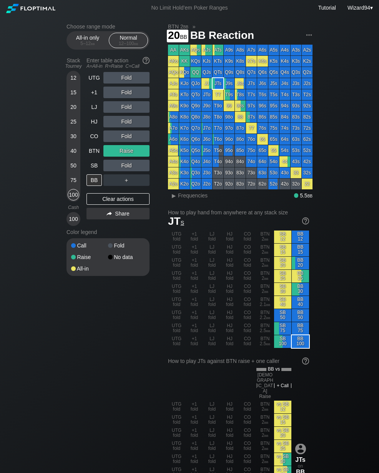
click at [71, 108] on div "20" at bounding box center [74, 107] width 12 height 12
click at [91, 150] on div "BTN" at bounding box center [94, 151] width 15 height 12
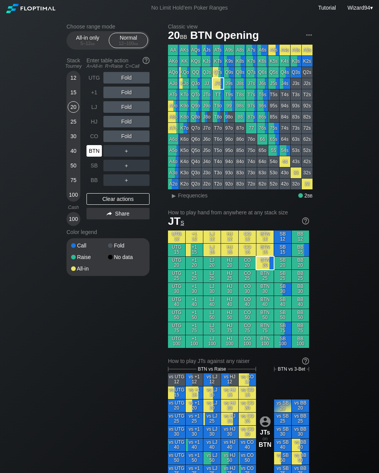
click at [91, 150] on div "BTN" at bounding box center [94, 151] width 15 height 12
click at [94, 171] on div "SB" at bounding box center [94, 166] width 15 height 12
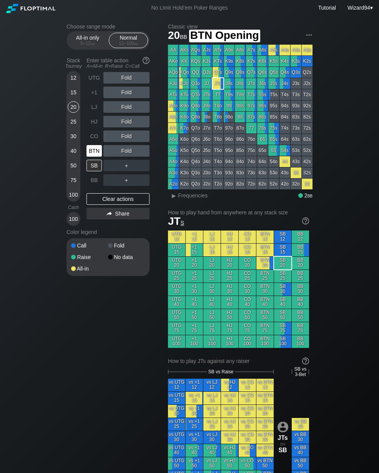
click at [96, 154] on div "BTN" at bounding box center [94, 151] width 15 height 12
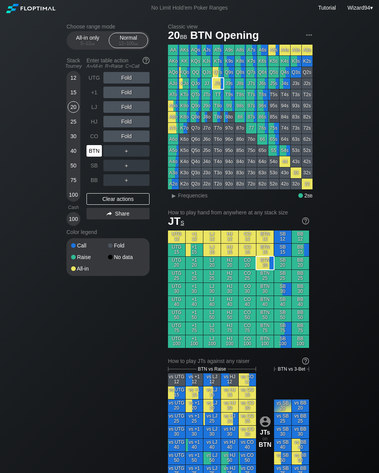
click at [132, 161] on div "＋" at bounding box center [127, 166] width 46 height 18
click at [127, 152] on div "R ✕" at bounding box center [126, 151] width 15 height 12
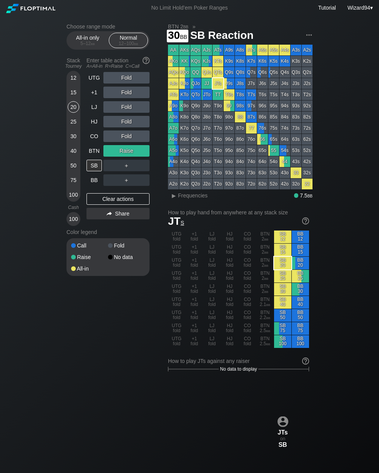
click at [75, 138] on div "30" at bounding box center [74, 136] width 12 height 12
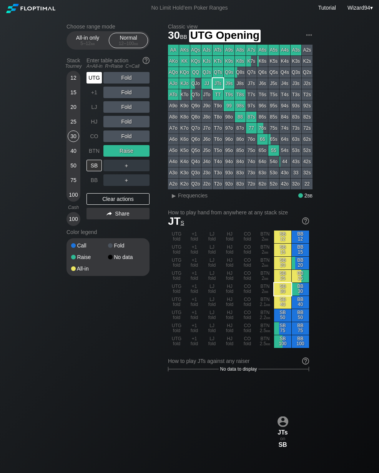
click at [99, 83] on div "UTG" at bounding box center [94, 78] width 15 height 12
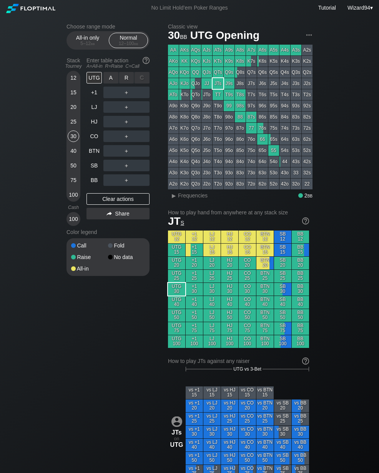
click at [127, 81] on div "R ✕" at bounding box center [126, 78] width 15 height 12
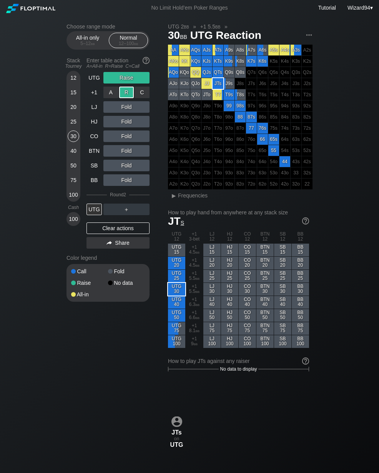
click at [89, 156] on div "BTN" at bounding box center [94, 151] width 15 height 12
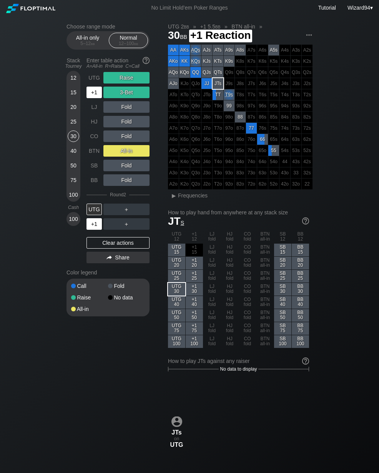
click at [95, 223] on div "+1" at bounding box center [94, 224] width 15 height 12
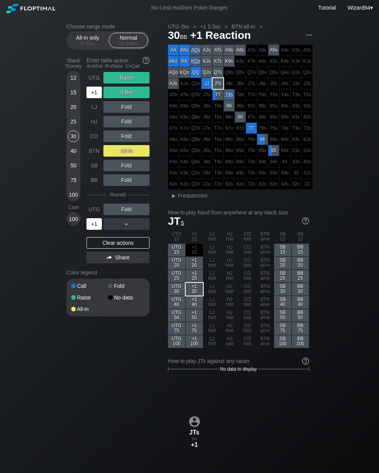
click at [93, 84] on div "UTG" at bounding box center [94, 78] width 15 height 12
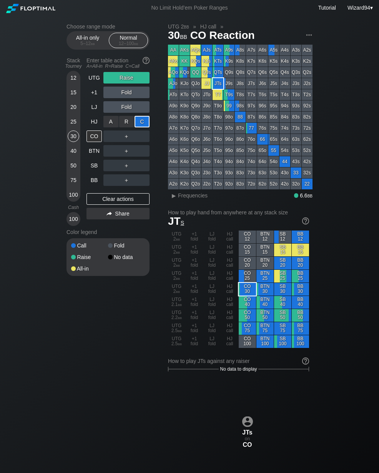
click at [93, 153] on div "BTN" at bounding box center [94, 151] width 15 height 12
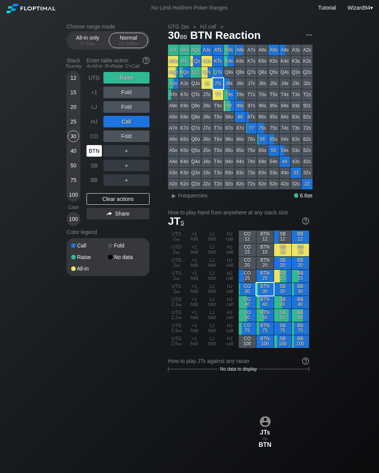
click at [75, 127] on div "25" at bounding box center [74, 122] width 12 height 12
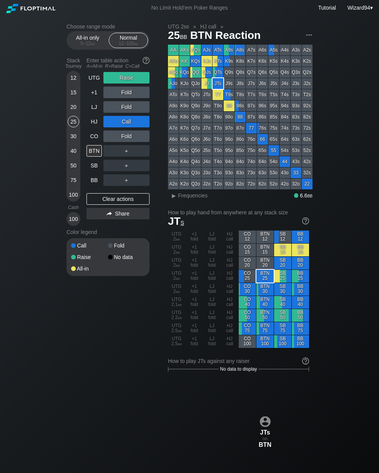
click at [93, 81] on div "UTG" at bounding box center [94, 78] width 15 height 12
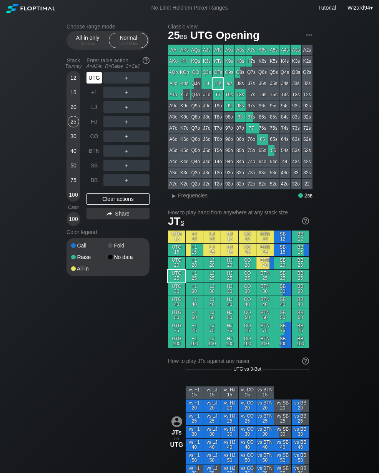
click at [95, 113] on div "LJ" at bounding box center [94, 107] width 15 height 12
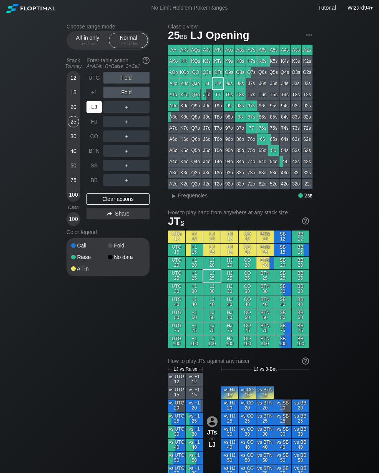
click at [96, 112] on div "LJ" at bounding box center [94, 107] width 15 height 12
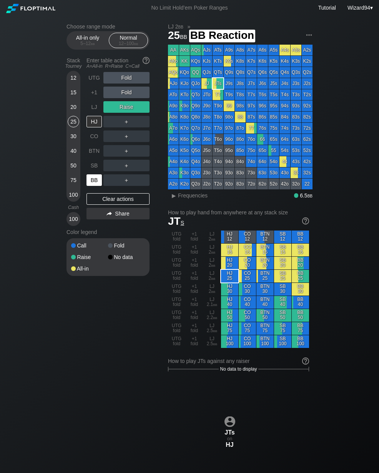
click at [97, 180] on div "BB" at bounding box center [94, 180] width 15 height 12
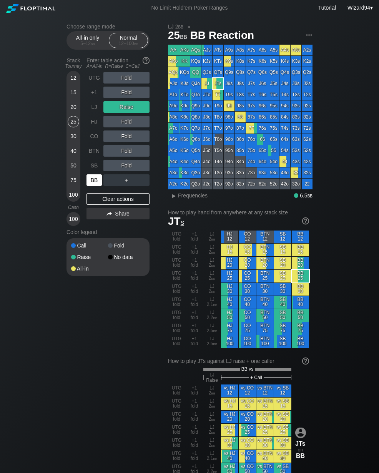
click at [94, 112] on div "LJ" at bounding box center [94, 107] width 15 height 12
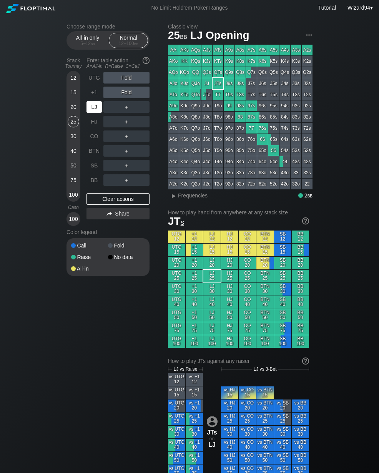
click at [94, 127] on div "HJ" at bounding box center [94, 122] width 15 height 12
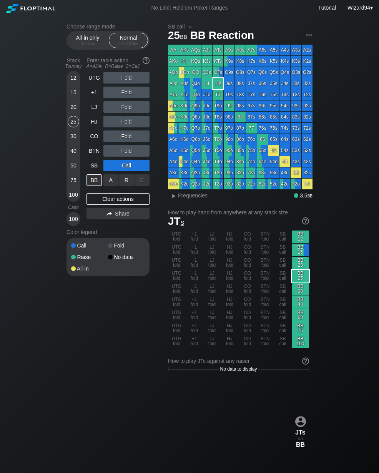
click at [130, 186] on div "R ✕" at bounding box center [126, 180] width 15 height 12
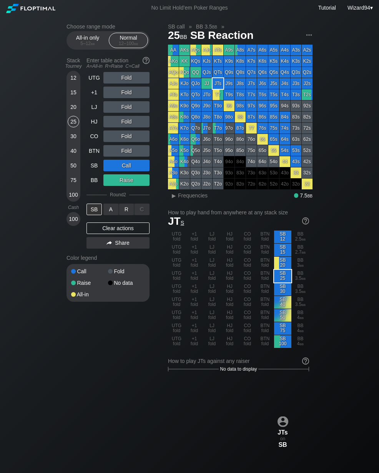
click at [113, 208] on div "A ✕" at bounding box center [111, 210] width 15 height 12
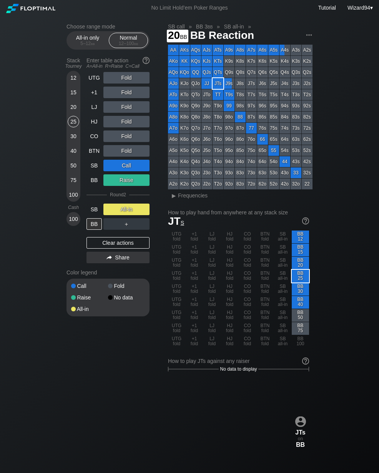
click at [70, 113] on div "20" at bounding box center [74, 107] width 12 height 12
click at [89, 167] on div "SB" at bounding box center [94, 166] width 15 height 12
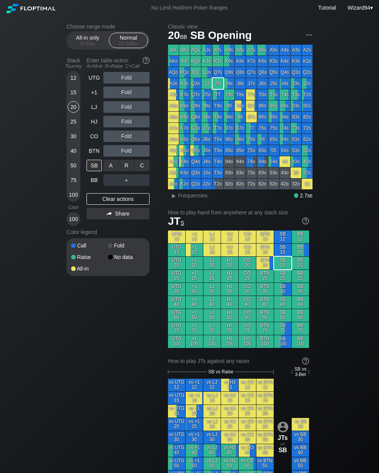
click at [140, 165] on div "C ✕" at bounding box center [142, 166] width 15 height 12
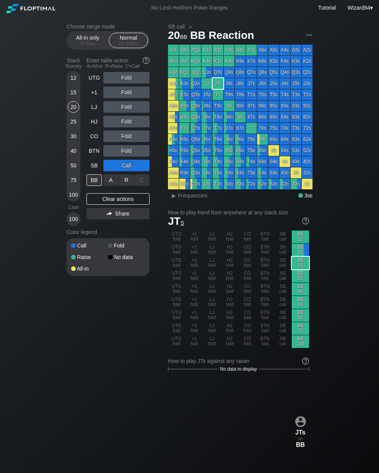
click at [129, 180] on div "R ✕" at bounding box center [126, 180] width 15 height 12
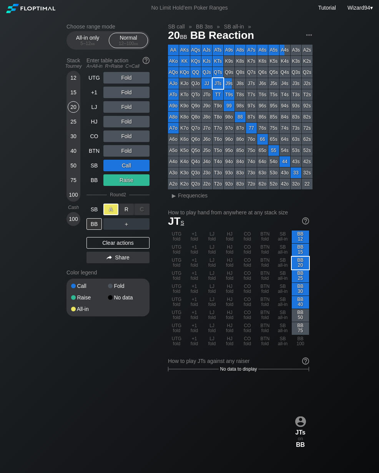
click at [73, 127] on div "25" at bounding box center [74, 122] width 12 height 12
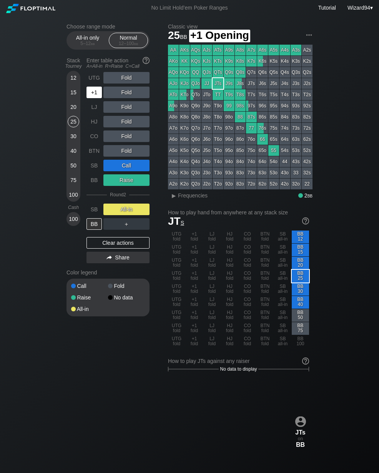
click at [94, 91] on div "+1" at bounding box center [94, 93] width 15 height 12
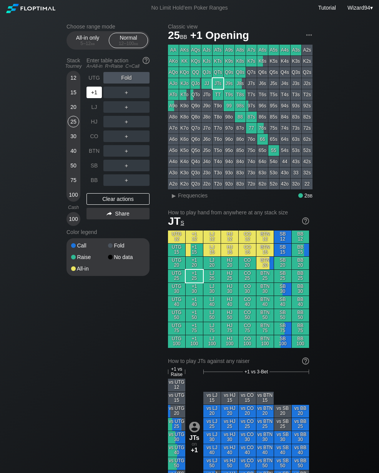
click at [95, 93] on div "+1" at bounding box center [94, 93] width 15 height 12
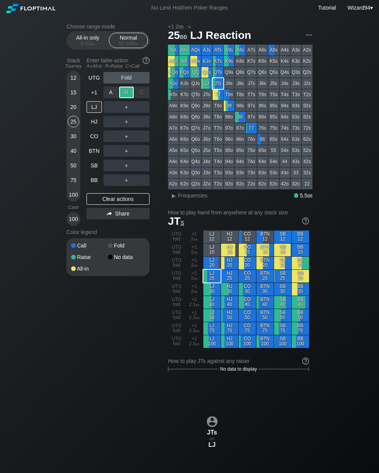
click at [97, 127] on div "HJ" at bounding box center [94, 122] width 15 height 12
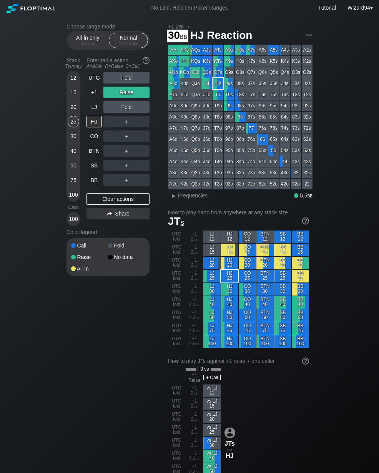
click at [72, 141] on div "30" at bounding box center [74, 136] width 12 height 12
click at [92, 94] on div "+1" at bounding box center [94, 93] width 15 height 12
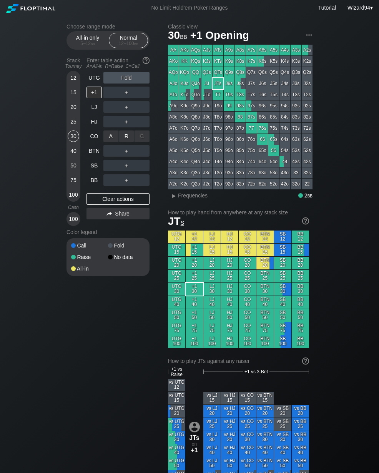
click at [127, 140] on div "R ✕" at bounding box center [126, 136] width 15 height 12
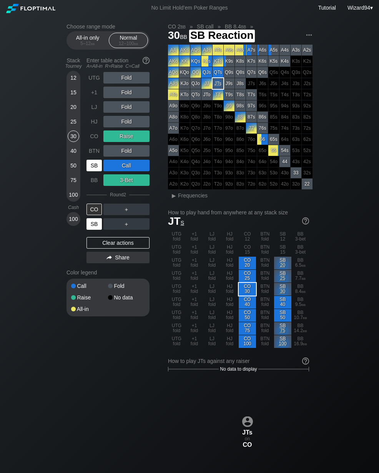
click at [95, 230] on div "SB" at bounding box center [94, 224] width 15 height 12
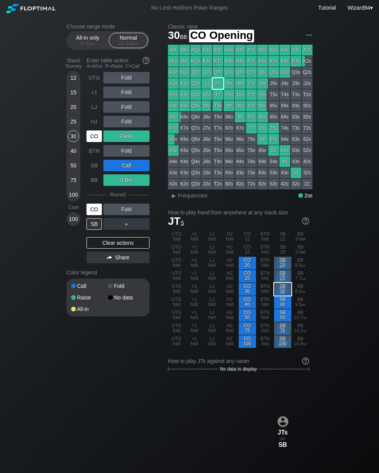
click at [93, 138] on div "CO" at bounding box center [94, 136] width 15 height 12
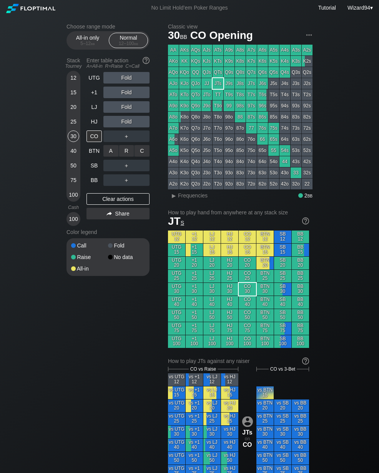
click at [127, 155] on div "R ✕" at bounding box center [126, 151] width 15 height 12
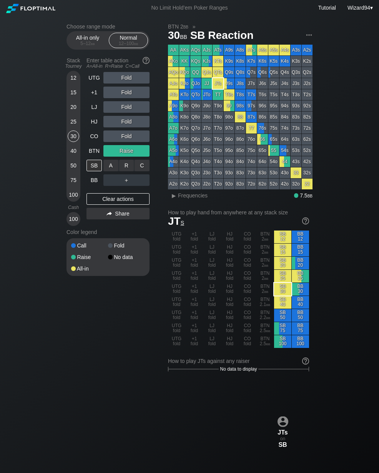
click at [127, 169] on div "R ✕" at bounding box center [126, 166] width 15 height 12
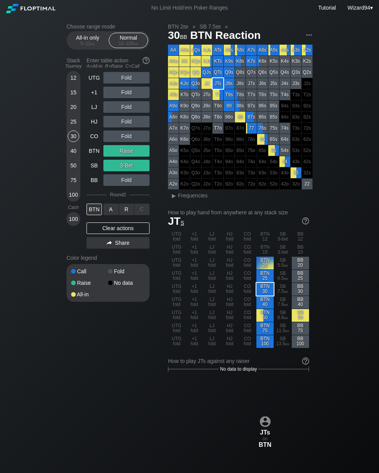
click at [104, 213] on div "A ✕" at bounding box center [111, 210] width 15 height 12
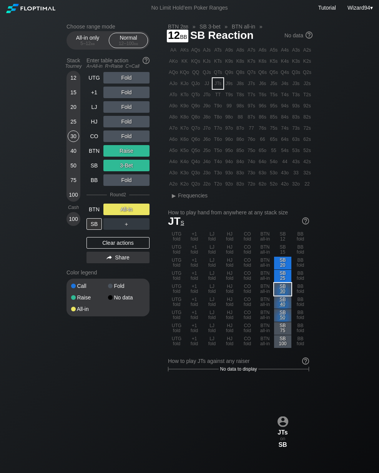
click at [94, 152] on div "BTN" at bounding box center [94, 151] width 15 height 12
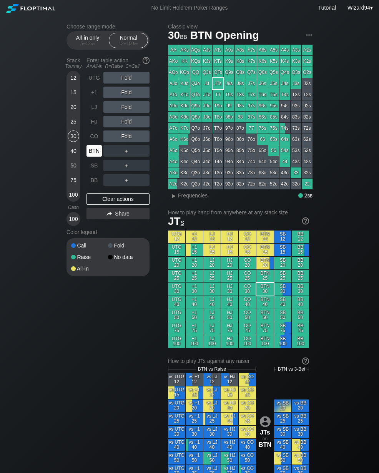
click at [97, 155] on div "BTN" at bounding box center [94, 151] width 15 height 12
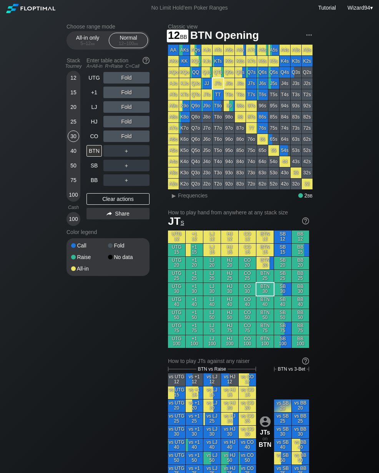
click at [72, 82] on div "12" at bounding box center [74, 78] width 12 height 12
click at [84, 45] on div "5 – 12 bb" at bounding box center [88, 43] width 32 height 5
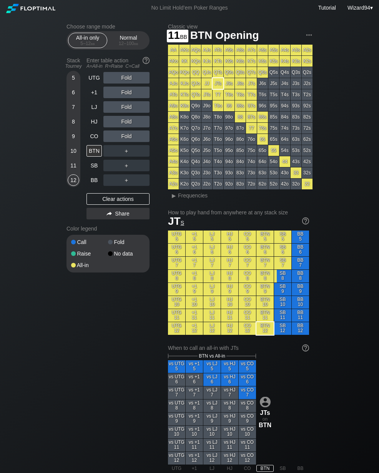
click at [77, 168] on div "11" at bounding box center [74, 166] width 12 height 12
click at [74, 151] on div "10" at bounding box center [74, 151] width 12 height 12
click at [134, 46] on div "12 – 100 bb" at bounding box center [128, 43] width 32 height 5
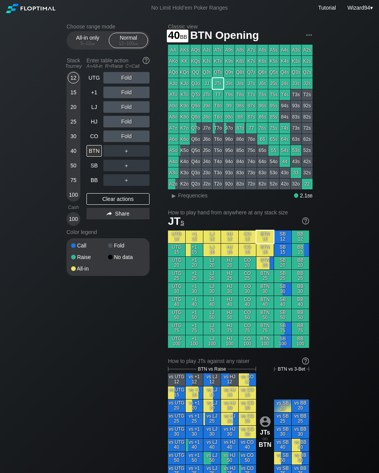
click at [72, 153] on div "40" at bounding box center [74, 151] width 12 height 12
click at [122, 155] on div "R ✕" at bounding box center [126, 151] width 15 height 12
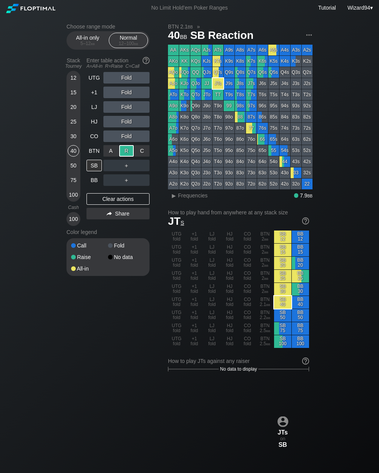
click at [90, 190] on div "UTG Fold +1 Fold LJ Fold HJ Fold CO Fold BTN A ✕ R ✕ C ✕ Raise SB ＋ BB ＋ Clear …" at bounding box center [118, 149] width 63 height 154
click at [100, 189] on div "UTG Fold +1 Fold LJ Fold HJ Fold CO Fold BTN Raise SB ＋ BB ＋ Clear actions Share" at bounding box center [118, 149] width 63 height 154
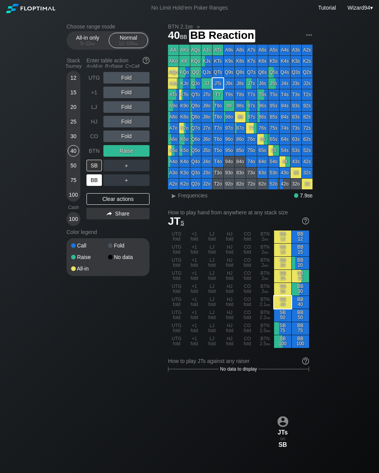
click at [94, 179] on div "BB" at bounding box center [94, 180] width 15 height 12
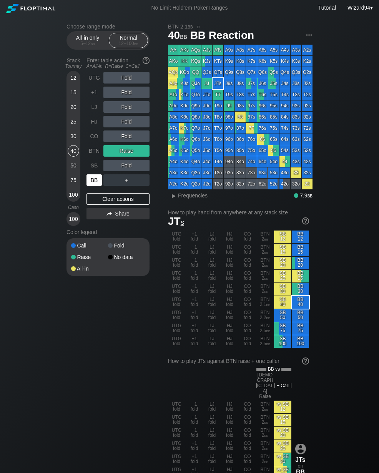
click at [71, 97] on div "15" at bounding box center [74, 93] width 12 height 12
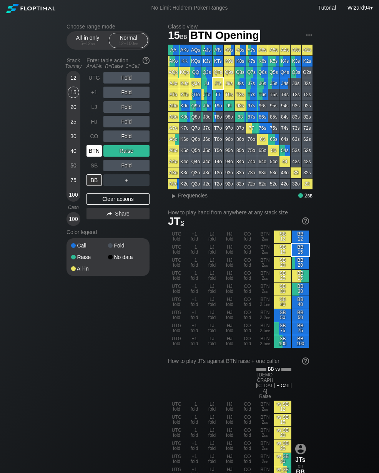
click at [96, 150] on div "BTN" at bounding box center [94, 151] width 15 height 12
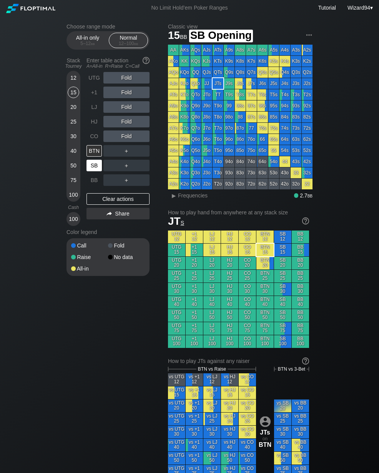
click at [95, 166] on div "SB" at bounding box center [94, 166] width 15 height 12
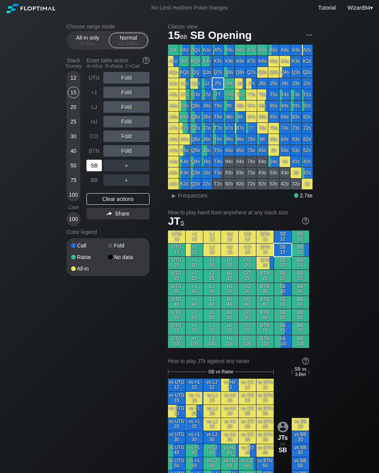
click at [95, 165] on div "SB" at bounding box center [94, 166] width 15 height 12
click at [72, 112] on div "20" at bounding box center [74, 107] width 12 height 12
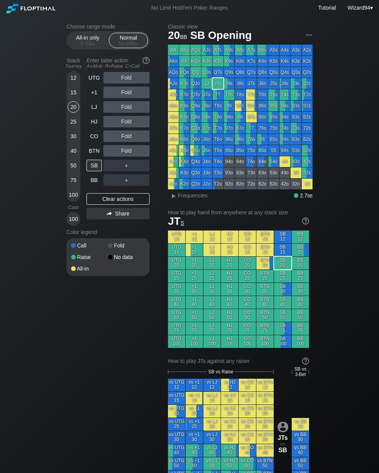
click at [74, 84] on div "12" at bounding box center [74, 78] width 12 height 12
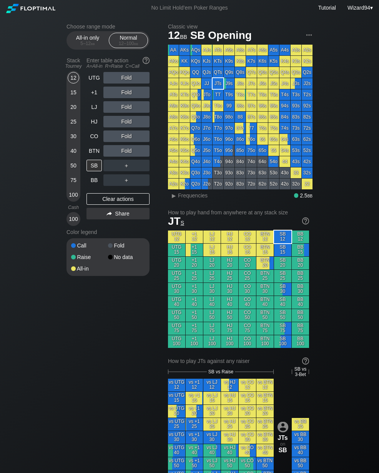
click at [89, 37] on div "All-in only 5 – 12 bb" at bounding box center [87, 40] width 35 height 15
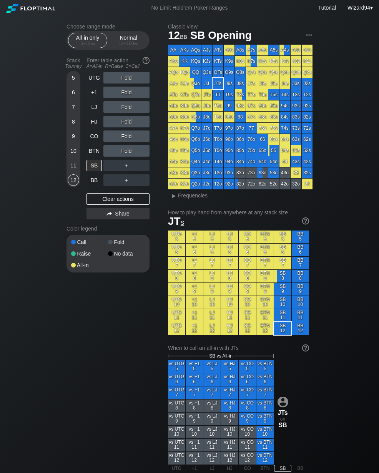
click at [124, 42] on div "Normal 12 – 100 bb" at bounding box center [128, 40] width 35 height 15
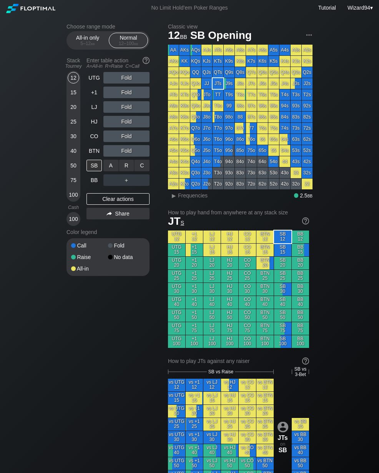
click at [143, 171] on div "C ✕" at bounding box center [142, 166] width 15 height 12
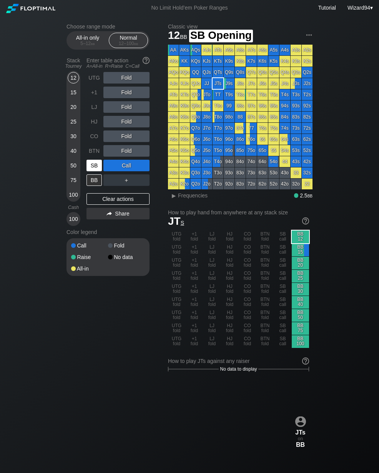
click at [99, 167] on div "SB" at bounding box center [94, 166] width 15 height 12
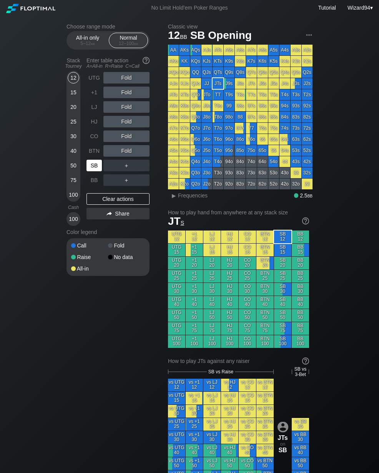
click at [98, 173] on div "SB" at bounding box center [95, 165] width 17 height 15
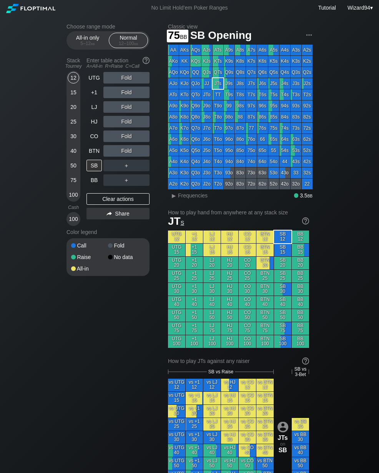
click at [73, 182] on div "75" at bounding box center [74, 180] width 12 height 12
click at [126, 127] on div "R ✕" at bounding box center [126, 122] width 15 height 12
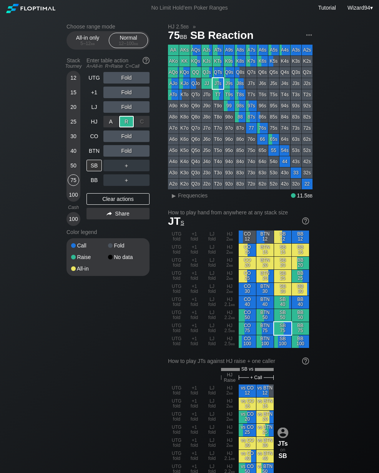
click at [94, 181] on div "BB" at bounding box center [94, 180] width 15 height 12
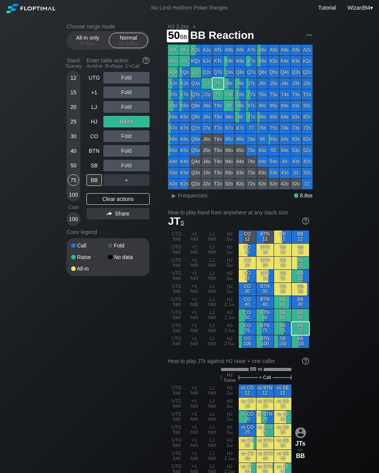
click at [72, 171] on div "50" at bounding box center [74, 166] width 12 height 12
click at [89, 127] on div "HJ" at bounding box center [94, 122] width 15 height 12
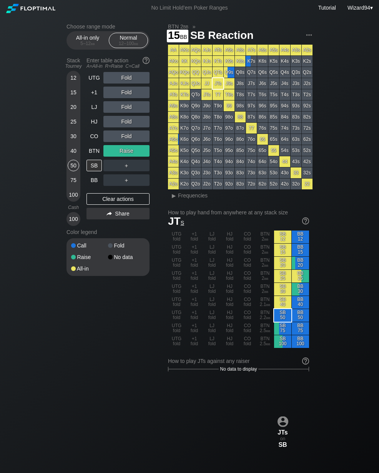
click at [73, 95] on div "15" at bounding box center [74, 93] width 12 height 12
click at [76, 79] on div "12" at bounding box center [74, 78] width 12 height 12
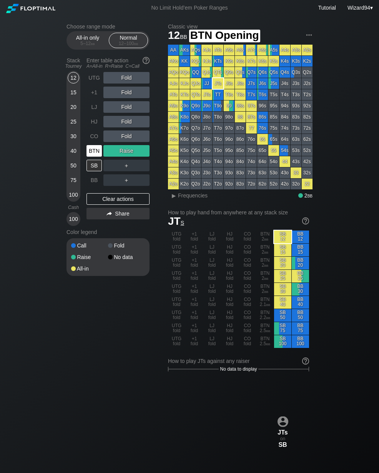
click at [93, 152] on div "BTN" at bounding box center [94, 151] width 15 height 12
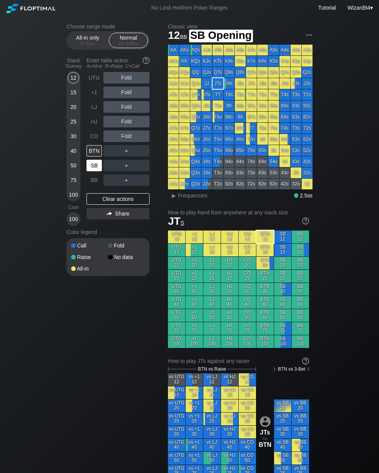
click at [93, 170] on div "SB" at bounding box center [94, 166] width 15 height 12
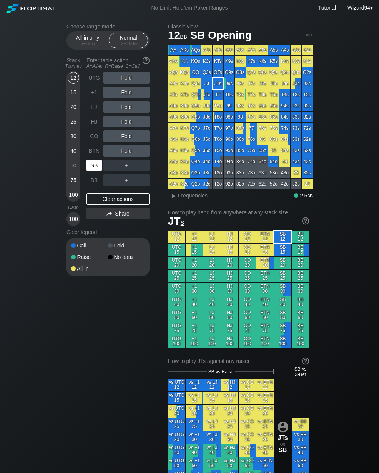
click at [73, 110] on div "20" at bounding box center [74, 107] width 12 height 12
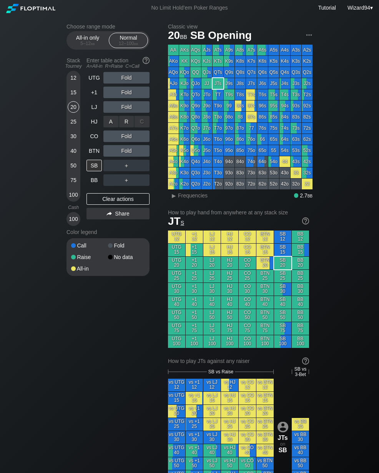
click at [128, 127] on div "R ✕" at bounding box center [126, 122] width 15 height 12
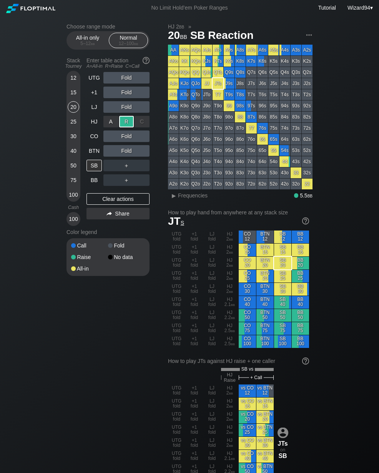
click at [97, 150] on div "BTN" at bounding box center [94, 151] width 15 height 12
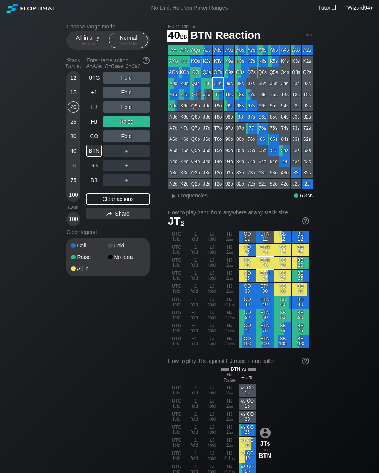
click at [72, 157] on div "40" at bounding box center [74, 151] width 12 height 12
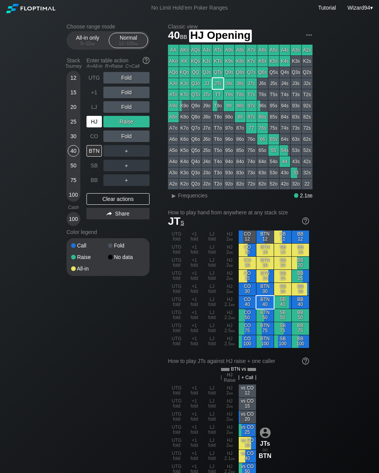
click at [95, 127] on div "HJ" at bounding box center [94, 122] width 15 height 12
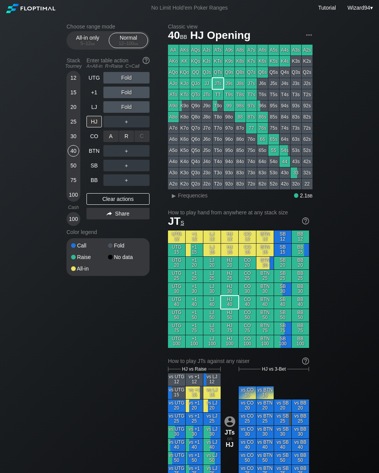
click at [126, 142] on div "R ✕" at bounding box center [126, 136] width 15 height 12
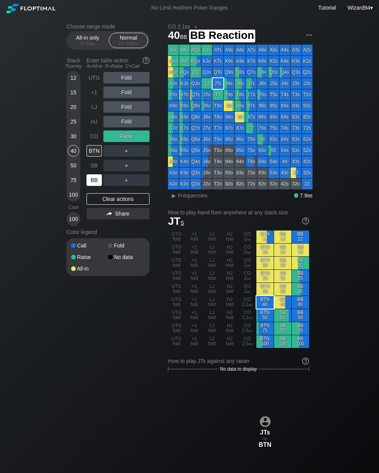
click at [96, 178] on div "BB" at bounding box center [94, 180] width 15 height 12
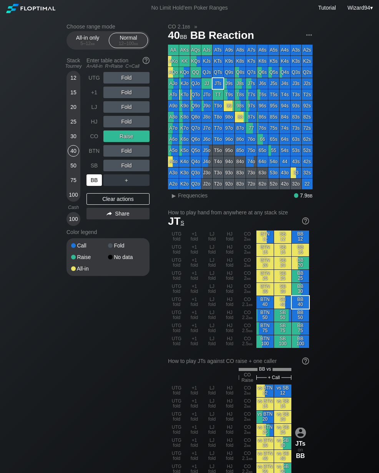
click at [96, 123] on div "HJ" at bounding box center [94, 122] width 15 height 12
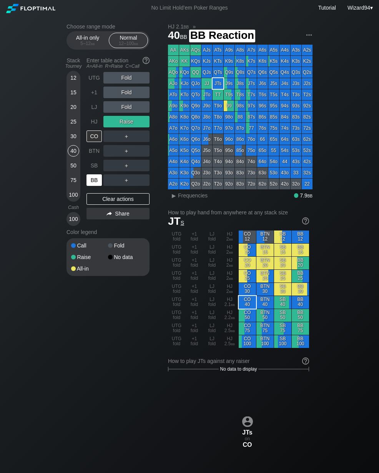
click at [96, 177] on div "BB" at bounding box center [94, 180] width 15 height 12
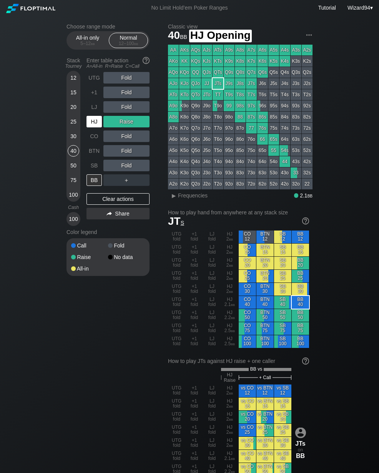
click at [96, 125] on div "HJ" at bounding box center [94, 122] width 15 height 12
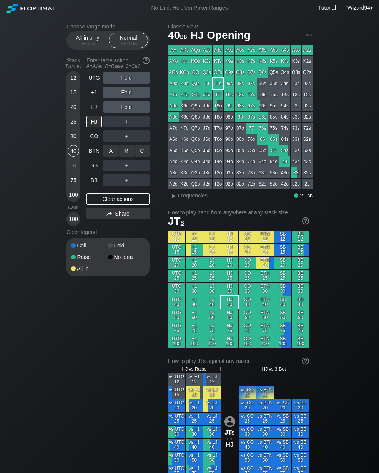
click at [121, 150] on div "R ✕" at bounding box center [126, 151] width 15 height 12
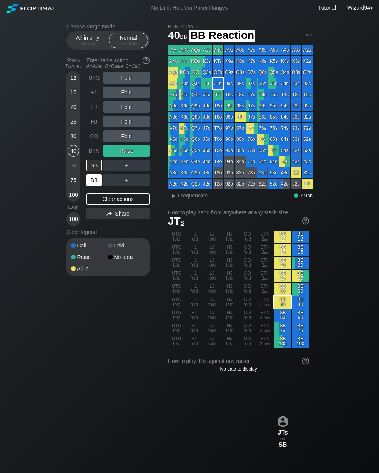
click at [89, 184] on div "BB" at bounding box center [94, 180] width 15 height 12
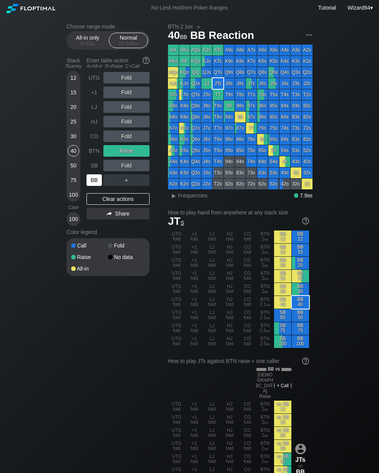
click at [72, 140] on div "30" at bounding box center [74, 136] width 12 height 12
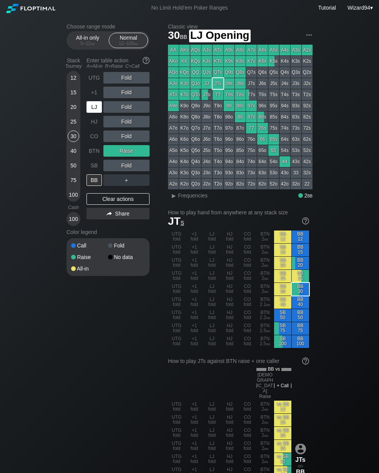
click at [95, 108] on div "LJ" at bounding box center [94, 107] width 15 height 12
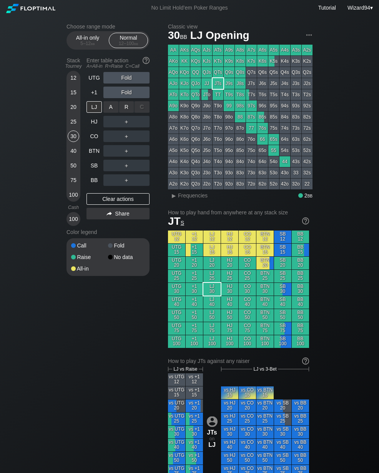
click at [125, 113] on div "R ✕" at bounding box center [126, 107] width 15 height 12
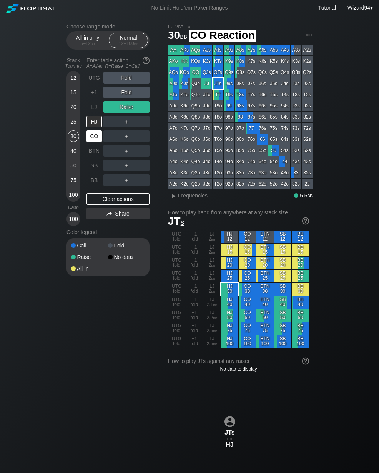
click at [97, 140] on div "CO" at bounding box center [94, 136] width 15 height 12
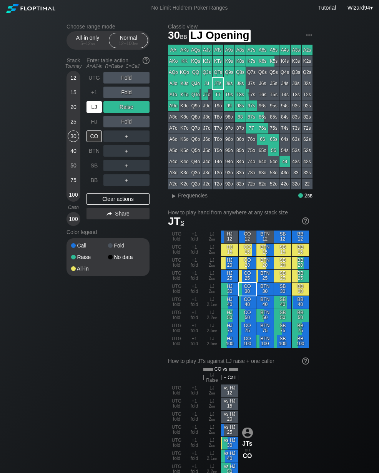
click at [97, 113] on div "LJ" at bounding box center [94, 107] width 15 height 12
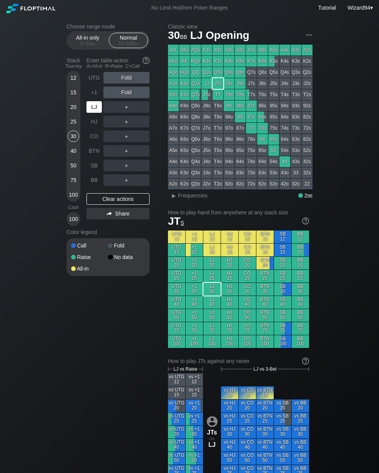
click at [97, 113] on div "LJ" at bounding box center [94, 107] width 15 height 12
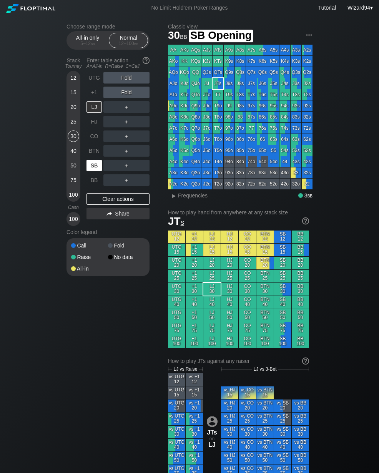
click at [96, 169] on div "SB" at bounding box center [94, 166] width 15 height 12
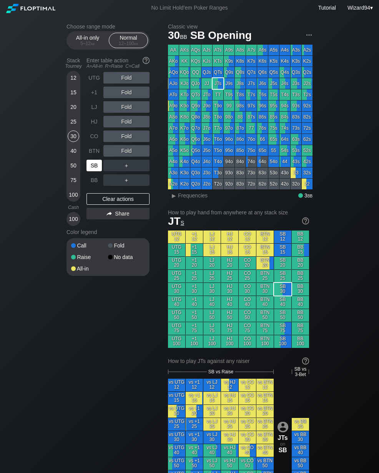
click at [71, 98] on div "15" at bounding box center [74, 93] width 12 height 12
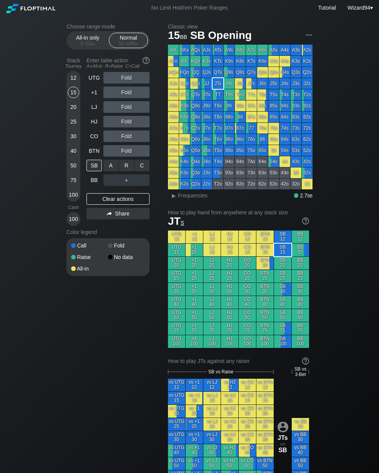
click at [141, 171] on div "C ✕" at bounding box center [142, 166] width 15 height 12
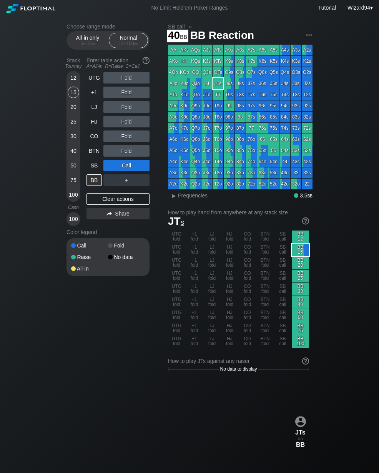
click at [74, 149] on div "40" at bounding box center [74, 151] width 12 height 12
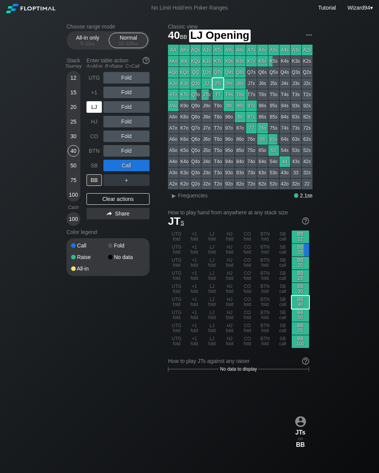
click at [94, 113] on div "LJ" at bounding box center [94, 107] width 15 height 12
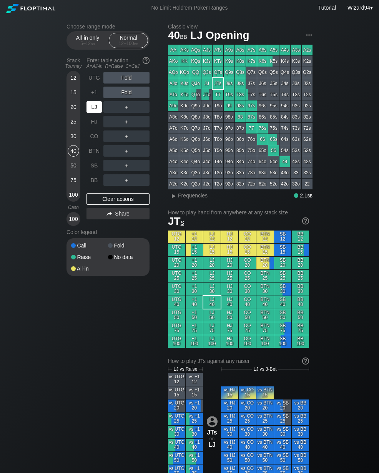
click at [93, 114] on div "LJ" at bounding box center [95, 107] width 17 height 15
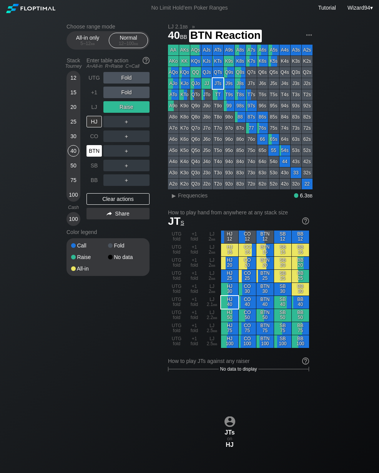
click at [94, 154] on div "BTN" at bounding box center [94, 151] width 15 height 12
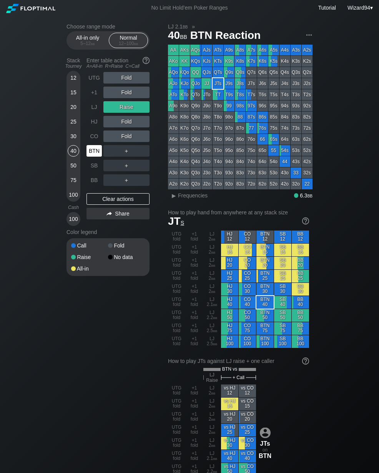
click at [74, 127] on div "25" at bounding box center [74, 122] width 12 height 12
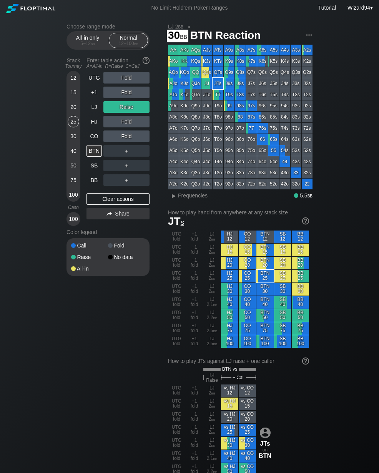
click at [76, 138] on div "30" at bounding box center [74, 136] width 12 height 12
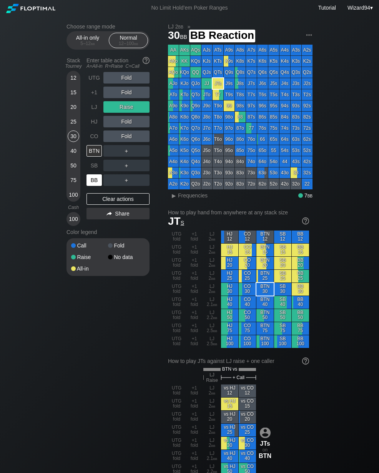
click at [95, 186] on div "BB" at bounding box center [94, 180] width 15 height 12
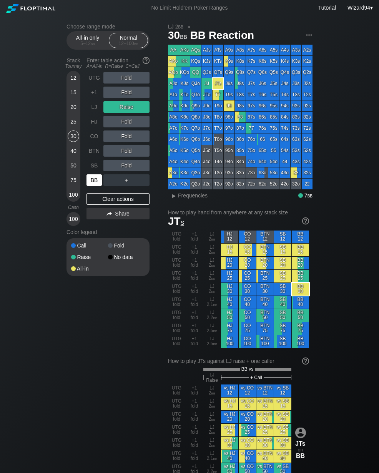
click at [95, 114] on div "LJ" at bounding box center [95, 107] width 17 height 15
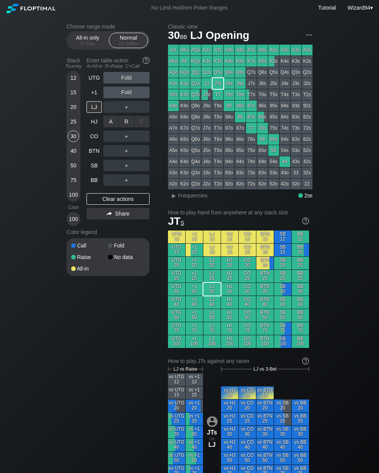
click at [125, 124] on div "R ✕" at bounding box center [126, 122] width 15 height 12
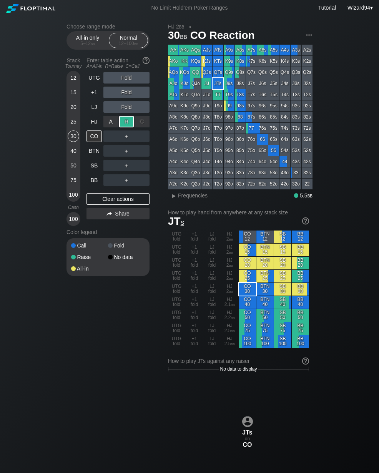
click at [95, 186] on div "BB" at bounding box center [94, 180] width 15 height 12
